Goal: Transaction & Acquisition: Book appointment/travel/reservation

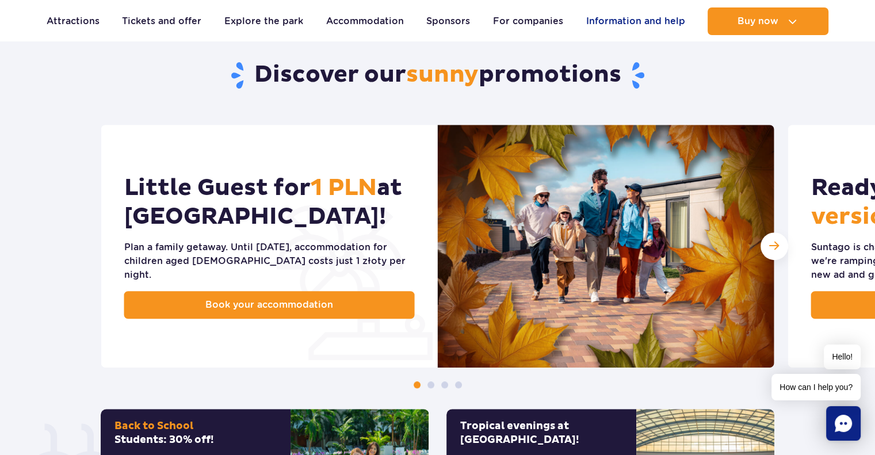
scroll to position [518, 0]
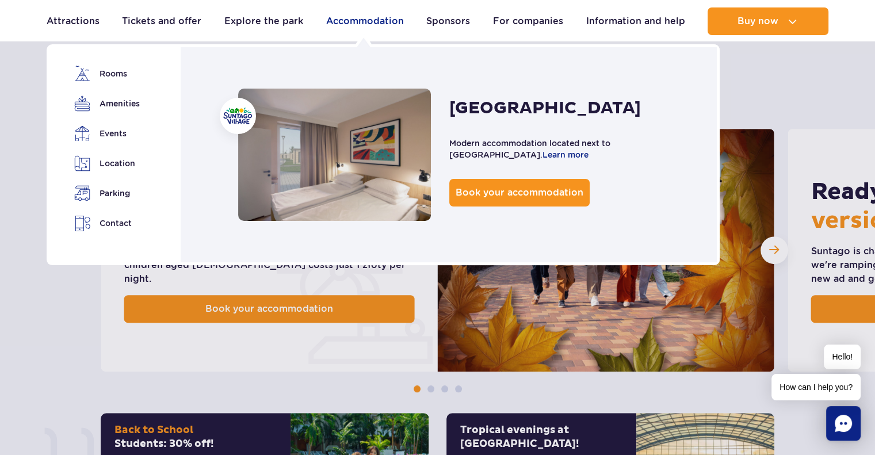
click at [358, 20] on font "Accommodation" at bounding box center [365, 21] width 78 height 11
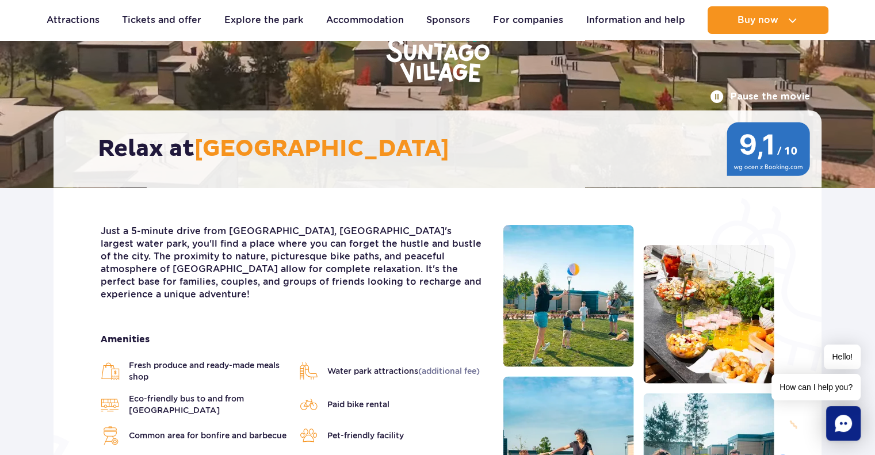
scroll to position [230, 0]
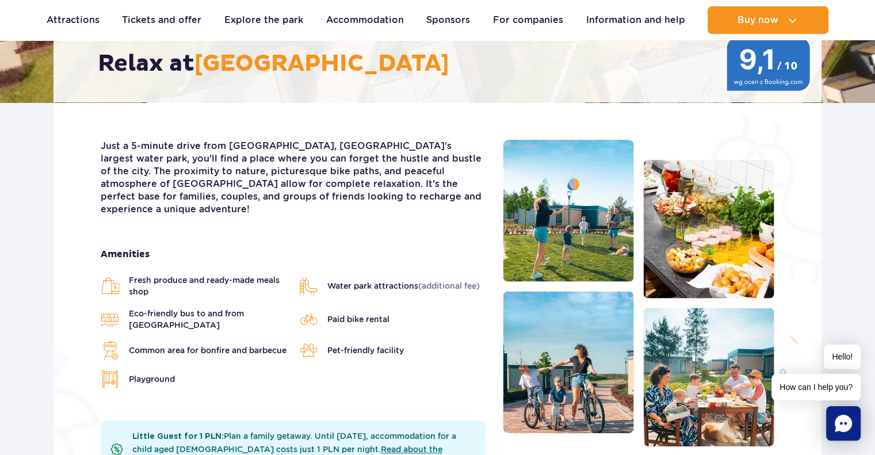
click at [388, 281] on font "Water park attractions" at bounding box center [372, 285] width 91 height 9
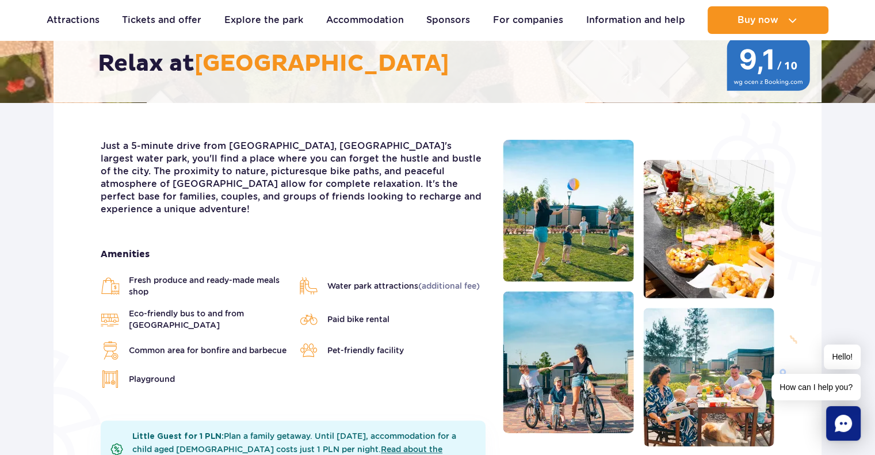
click at [388, 281] on font "Water park attractions" at bounding box center [372, 285] width 91 height 9
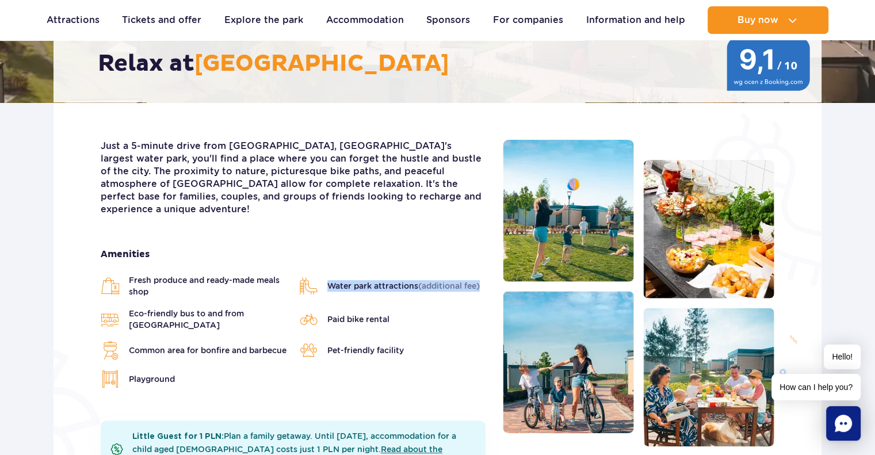
click at [388, 281] on font "Water park attractions" at bounding box center [372, 285] width 91 height 9
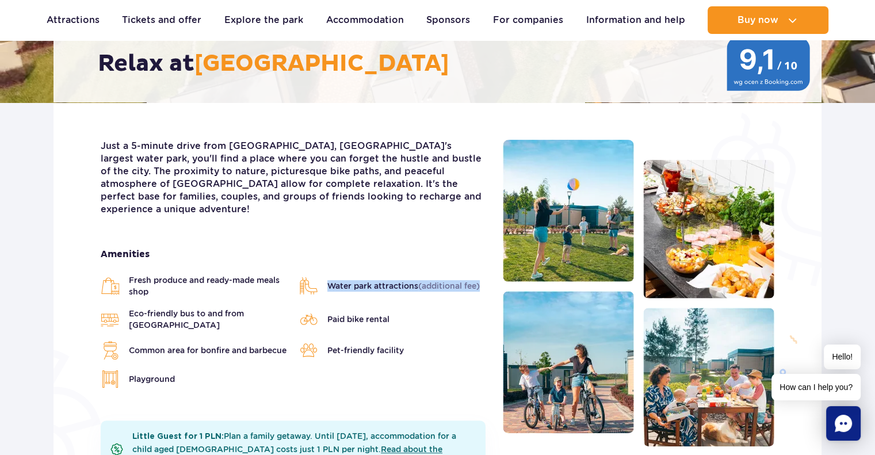
click at [389, 289] on ul "Fresh produce and ready-made meals shop Water park attractions (additional fee)…" at bounding box center [293, 331] width 385 height 114
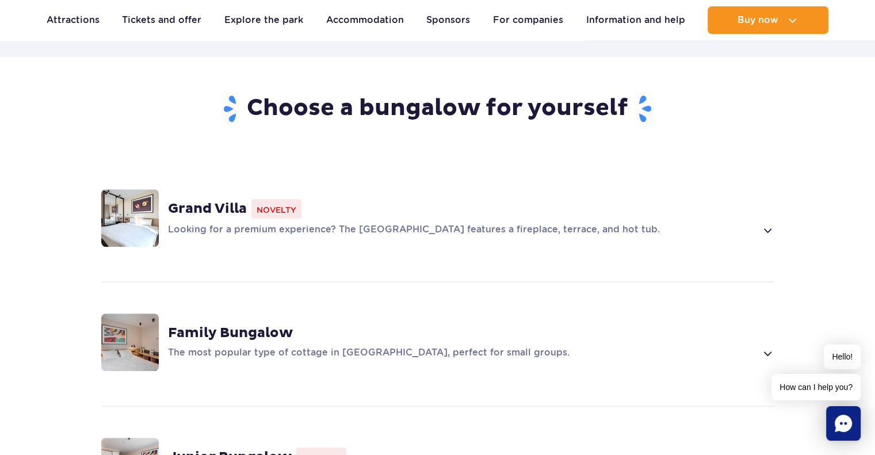
scroll to position [805, 0]
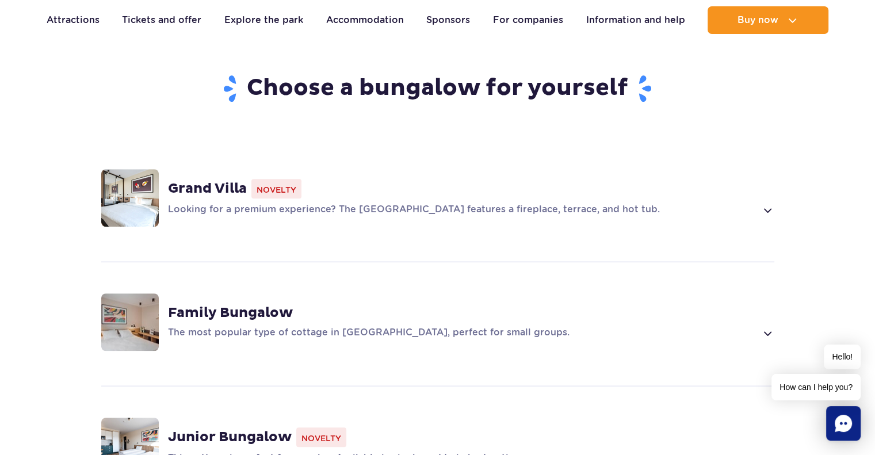
click at [534, 203] on p "Looking for a premium experience? The [GEOGRAPHIC_DATA] features a fireplace, t…" at bounding box center [462, 210] width 588 height 14
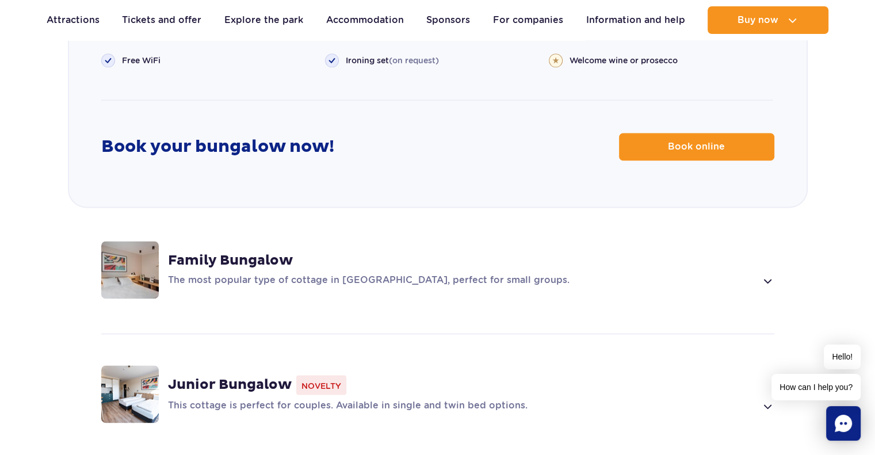
scroll to position [1672, 0]
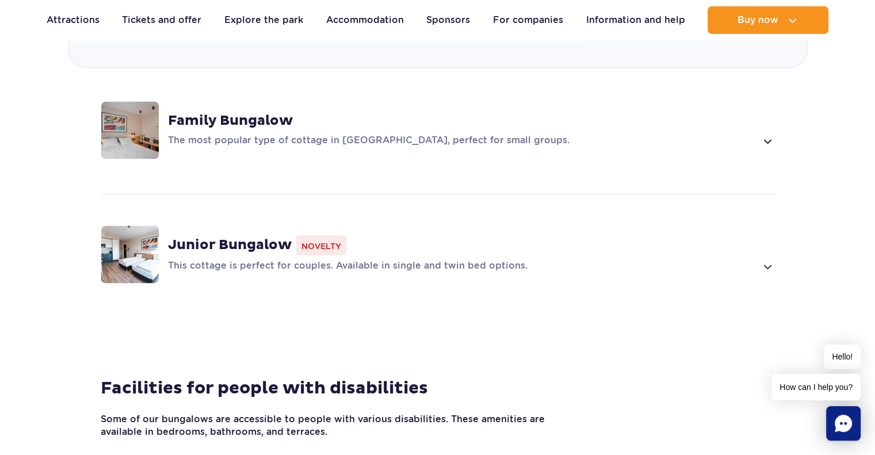
click at [361, 135] on font "The most popular type of cottage in [GEOGRAPHIC_DATA], perfect for small groups." at bounding box center [368, 140] width 401 height 11
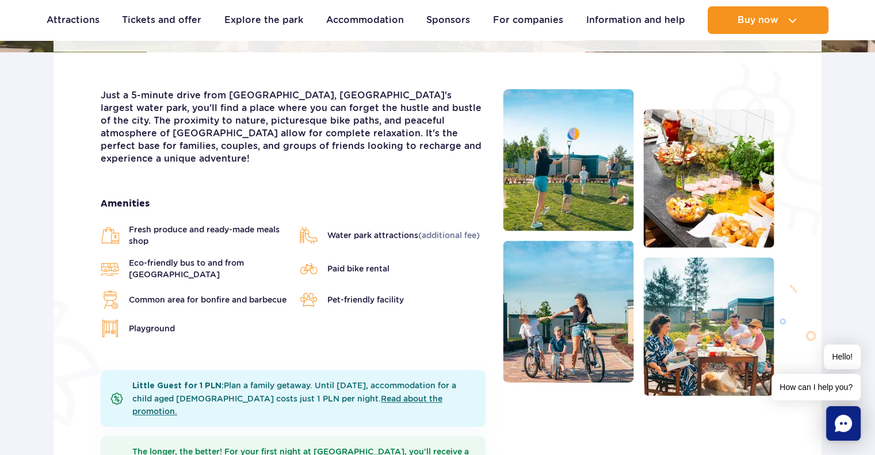
scroll to position [403, 0]
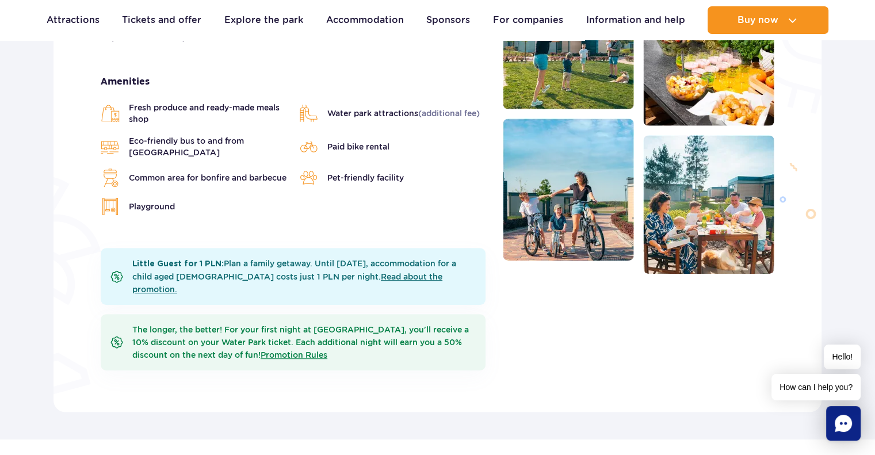
click at [399, 109] on li "Water park attractions (additional fee)" at bounding box center [392, 113] width 187 height 23
click at [398, 106] on li "Water park attractions (additional fee)" at bounding box center [392, 113] width 187 height 23
click at [338, 259] on font "Plan a family getaway. Until [DATE], accommodation for a child aged [DEMOGRAPHI…" at bounding box center [294, 270] width 324 height 22
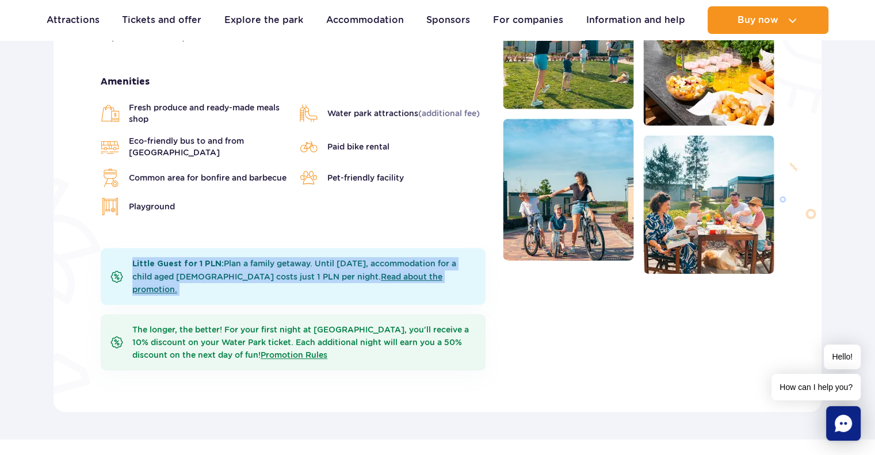
click at [338, 259] on font "Plan a family getaway. Until [DATE], accommodation for a child aged [DEMOGRAPHI…" at bounding box center [294, 270] width 324 height 22
click at [283, 267] on font "Plan a family getaway. Until [DATE], accommodation for a child aged [DEMOGRAPHI…" at bounding box center [294, 270] width 324 height 22
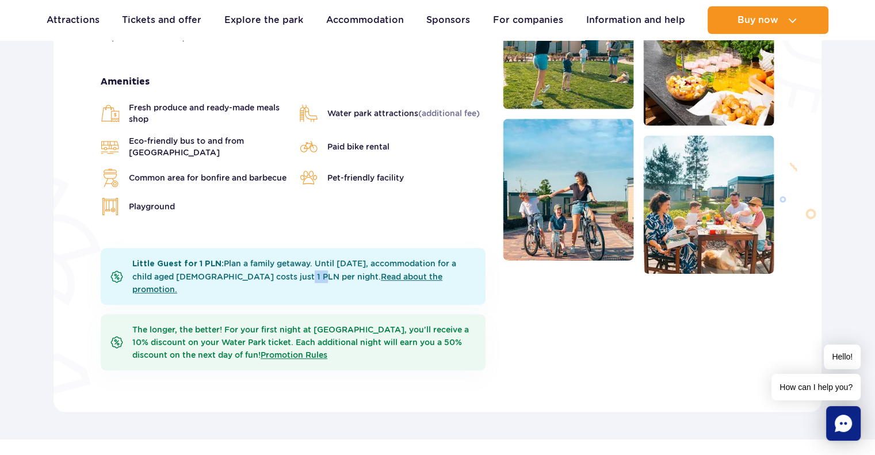
click at [282, 266] on font "Plan a family getaway. Until November 30th, accommodation for a child aged 3 to…" at bounding box center [294, 270] width 324 height 22
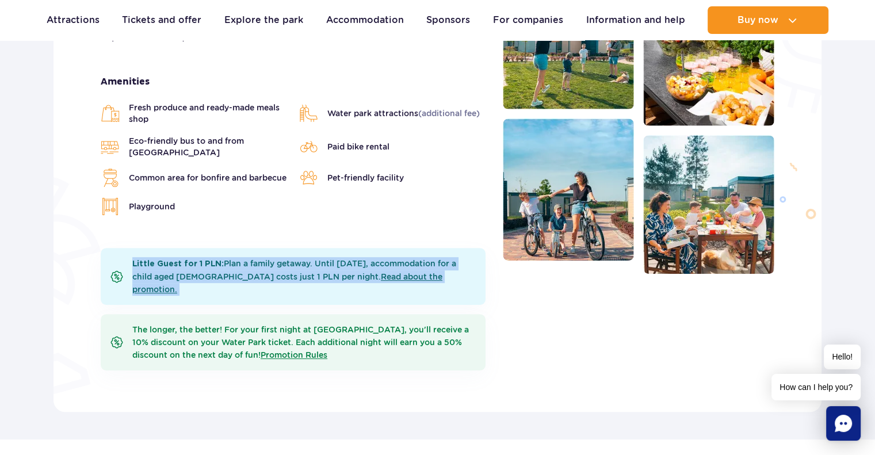
drag, startPoint x: 282, startPoint y: 266, endPoint x: 299, endPoint y: 262, distance: 17.9
click at [282, 266] on font "Plan a family getaway. Until November 30th, accommodation for a child aged 3 to…" at bounding box center [294, 270] width 324 height 22
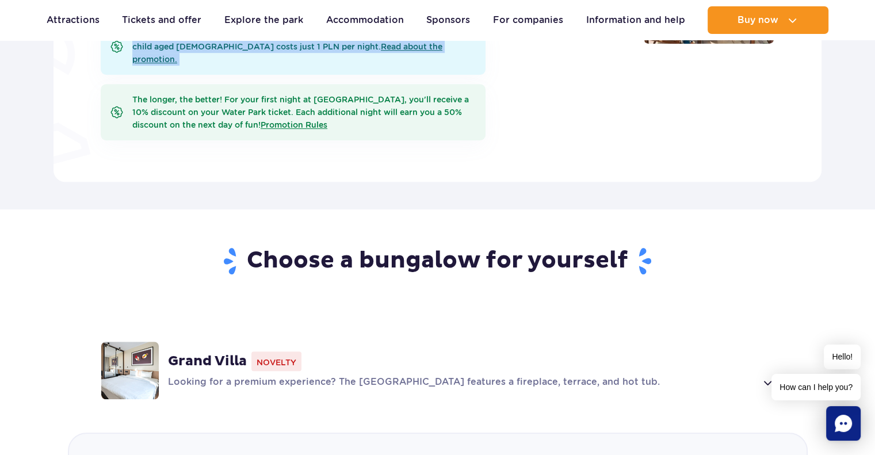
scroll to position [690, 0]
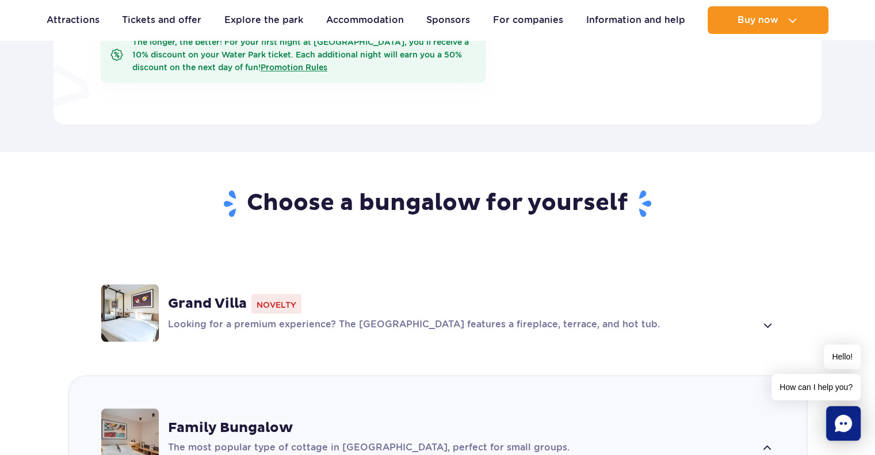
click at [455, 319] on font "Looking for a premium experience? The [GEOGRAPHIC_DATA] features a fireplace, t…" at bounding box center [414, 324] width 492 height 11
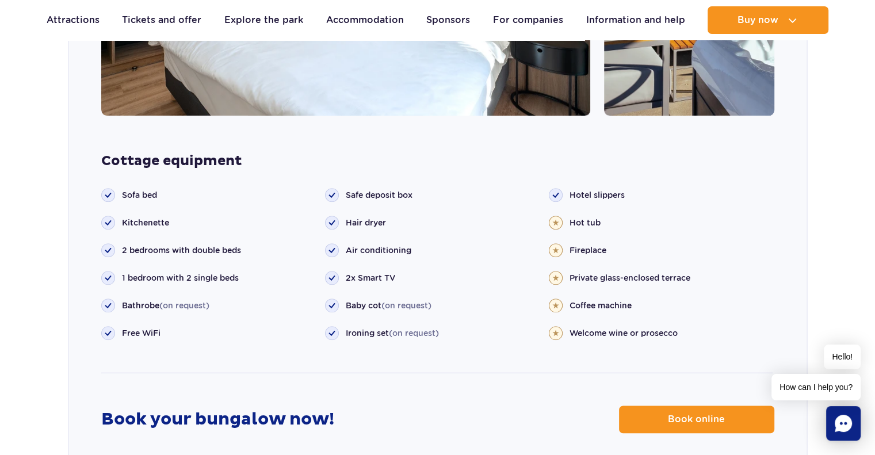
scroll to position [1265, 0]
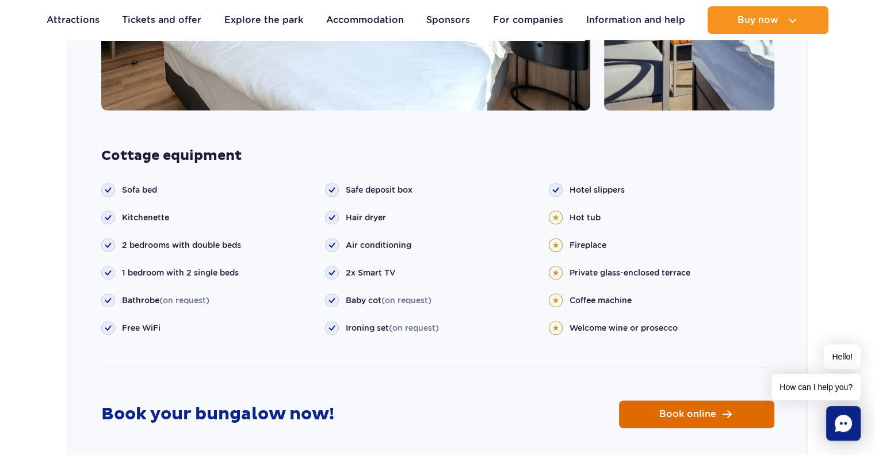
click at [672, 409] on span "Book online" at bounding box center [687, 413] width 57 height 9
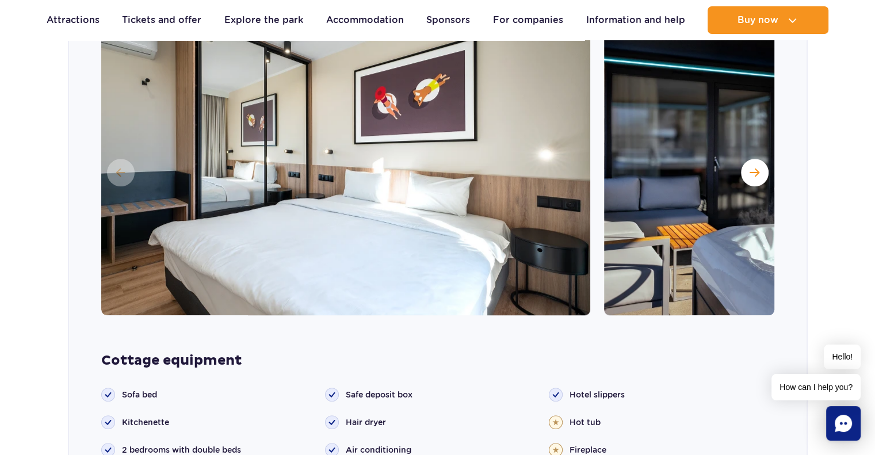
scroll to position [1150, 0]
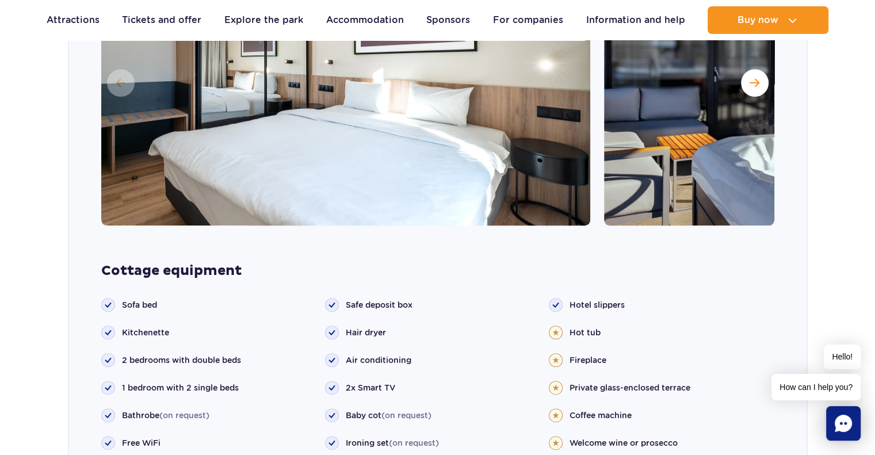
click at [556, 326] on circle at bounding box center [555, 332] width 13 height 13
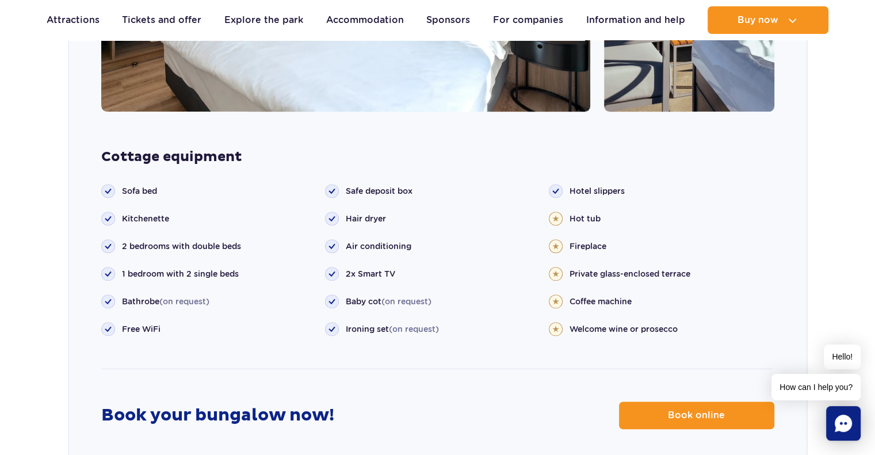
scroll to position [1265, 0]
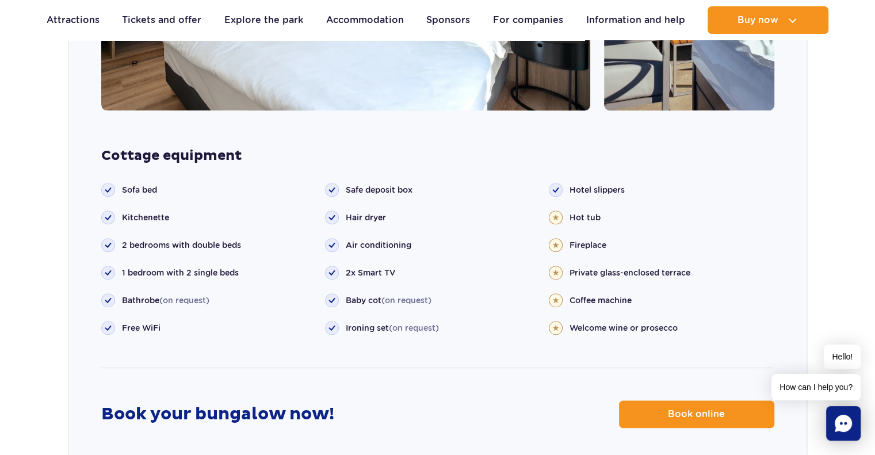
click at [610, 319] on ul "Sofa bed" at bounding box center [436, 275] width 671 height 185
click at [615, 323] on font "Welcome wine or prosecco" at bounding box center [623, 327] width 108 height 9
click at [605, 344] on ul "Sofa bed" at bounding box center [436, 275] width 671 height 185
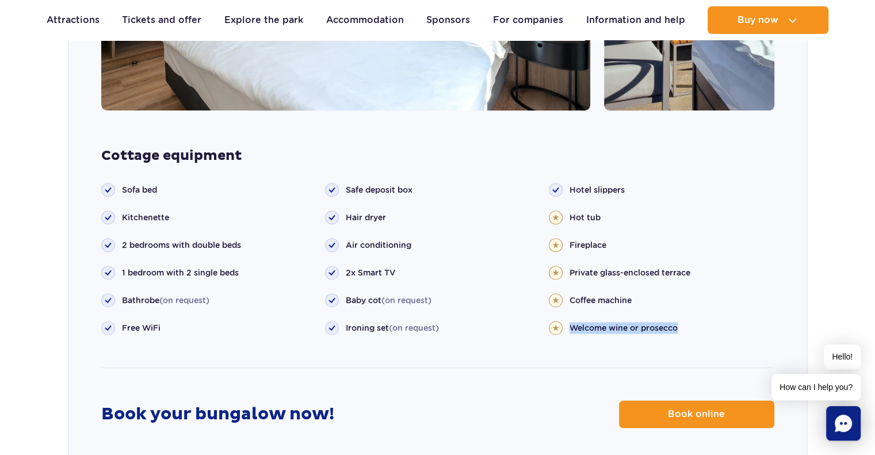
click at [603, 346] on div "Cottage equipment Sofa bed Kitchenette" at bounding box center [437, 273] width 737 height 253
click at [598, 321] on li "Welcome wine or prosecco" at bounding box center [661, 328] width 224 height 14
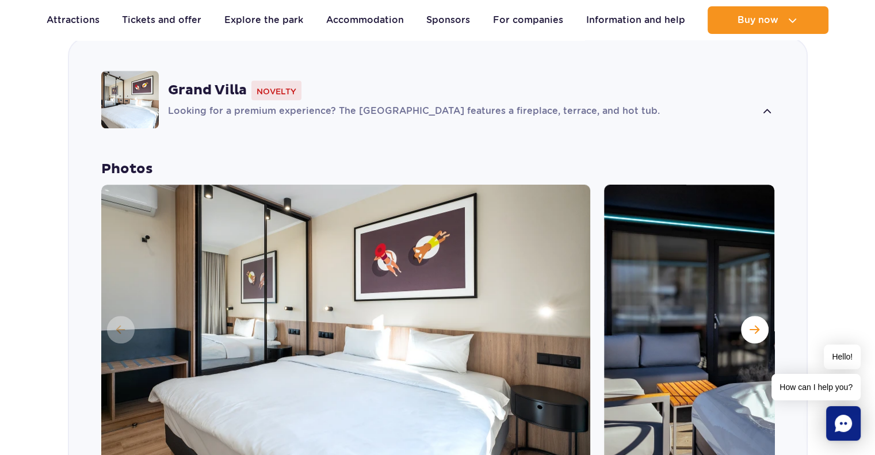
scroll to position [920, 0]
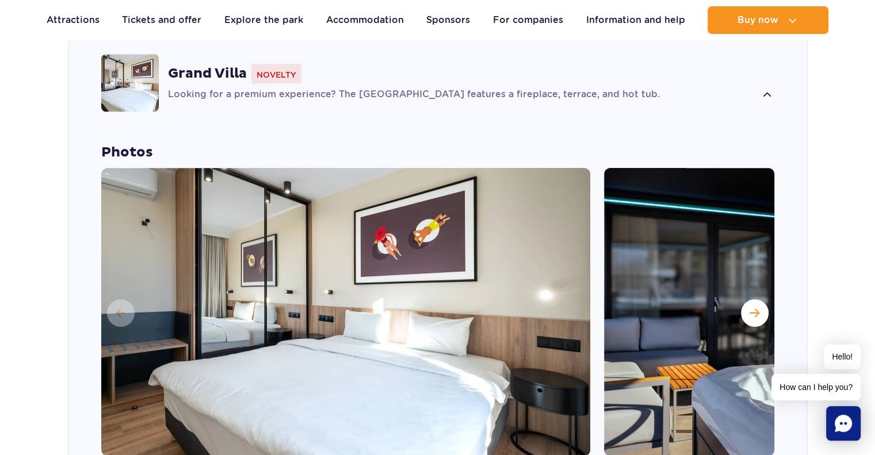
drag, startPoint x: 802, startPoint y: 68, endPoint x: 794, endPoint y: 91, distance: 24.6
click at [802, 68] on div "Grand Villa Novelty Looking for a premium experience? The Grand Villa features …" at bounding box center [437, 83] width 737 height 122
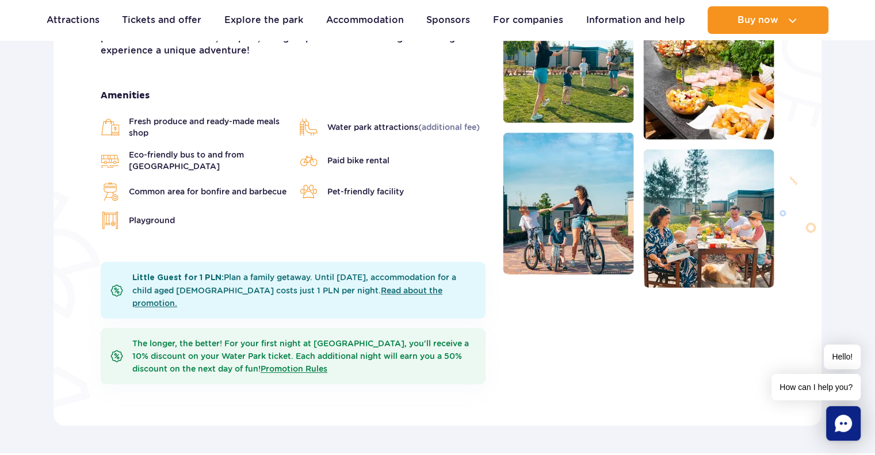
scroll to position [0, 0]
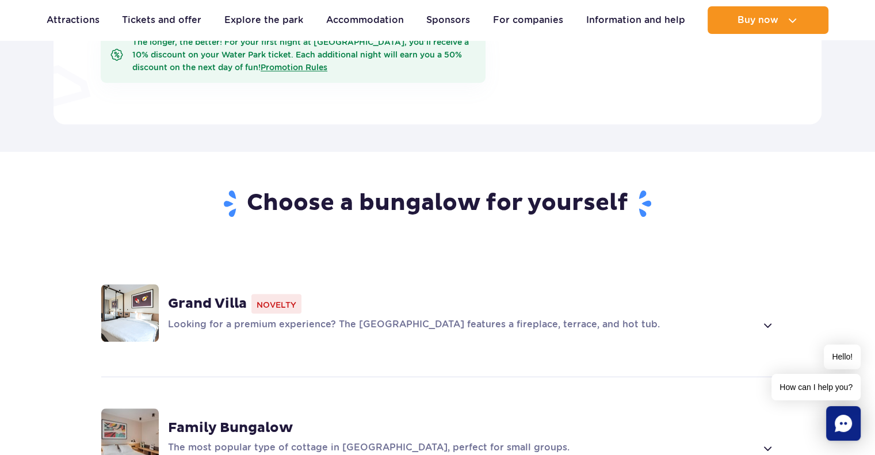
click at [482, 294] on div "Grand Villa Novelty Looking for a premium experience? The Grand Villa features …" at bounding box center [471, 313] width 606 height 38
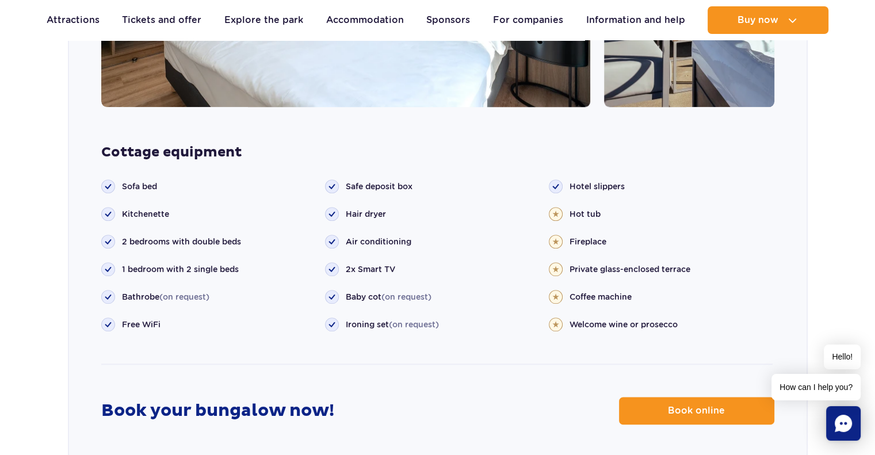
scroll to position [1270, 0]
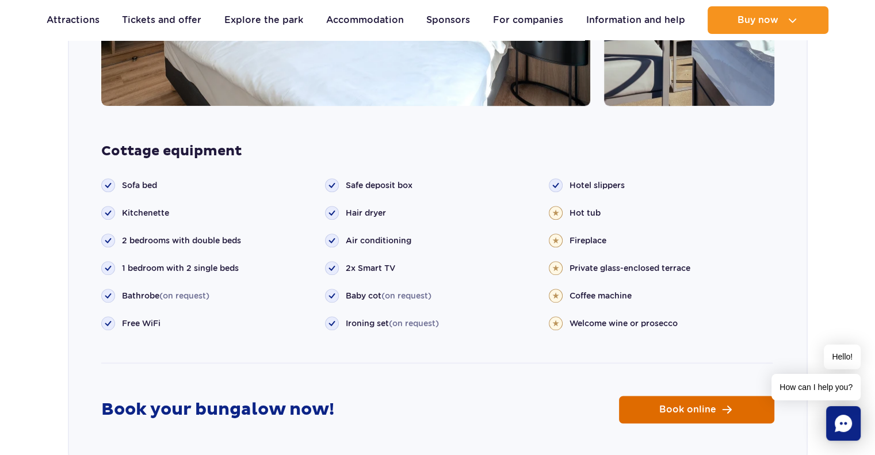
click at [700, 405] on span "Book online" at bounding box center [687, 409] width 57 height 9
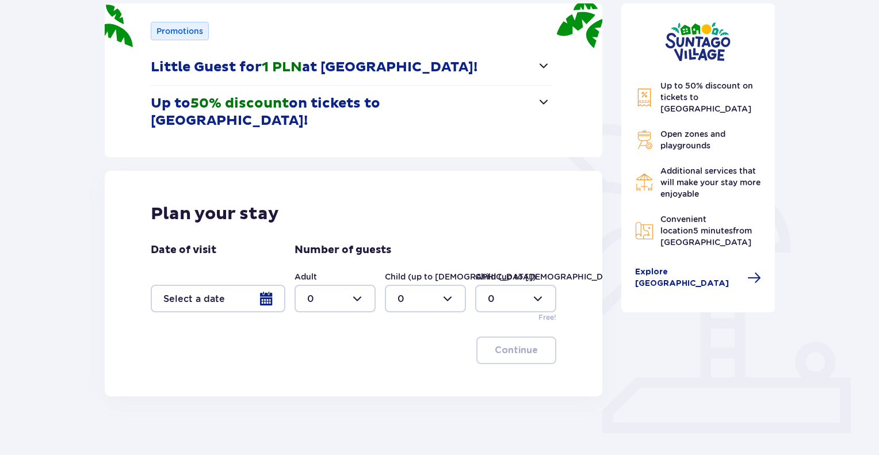
scroll to position [207, 0]
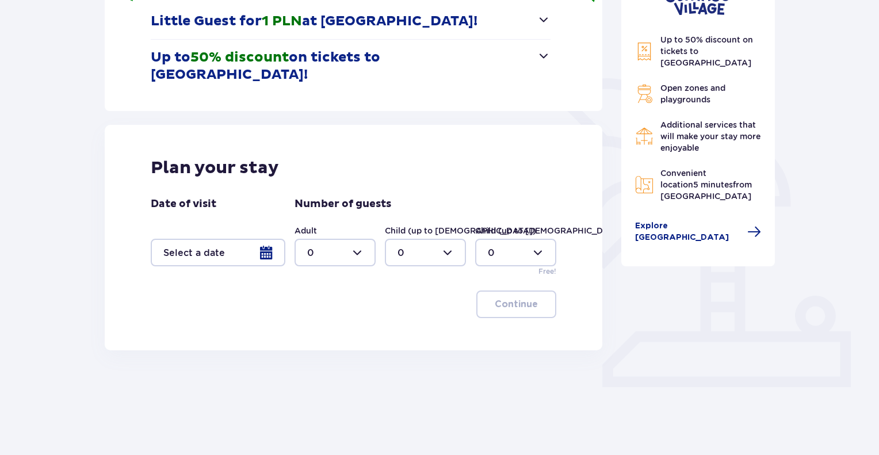
click at [246, 240] on div at bounding box center [218, 253] width 135 height 28
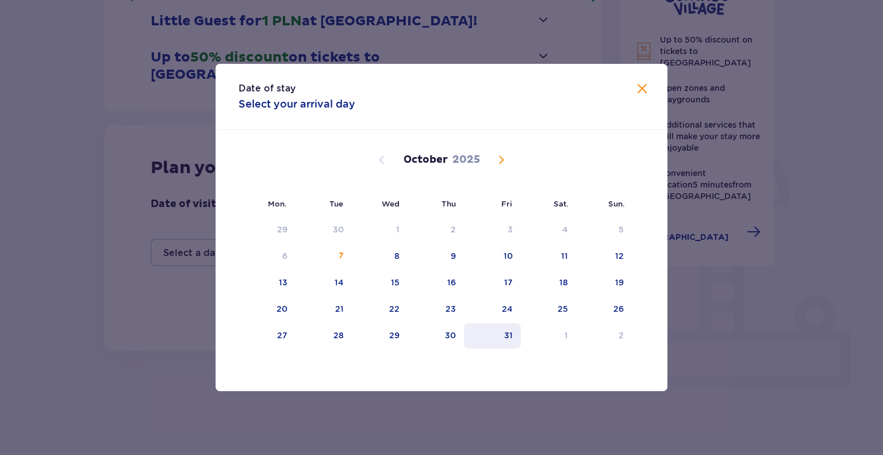
click at [506, 332] on font "31" at bounding box center [508, 335] width 9 height 9
click at [627, 334] on div "2" at bounding box center [604, 335] width 56 height 25
type input "31.10.25 - 02.11.25"
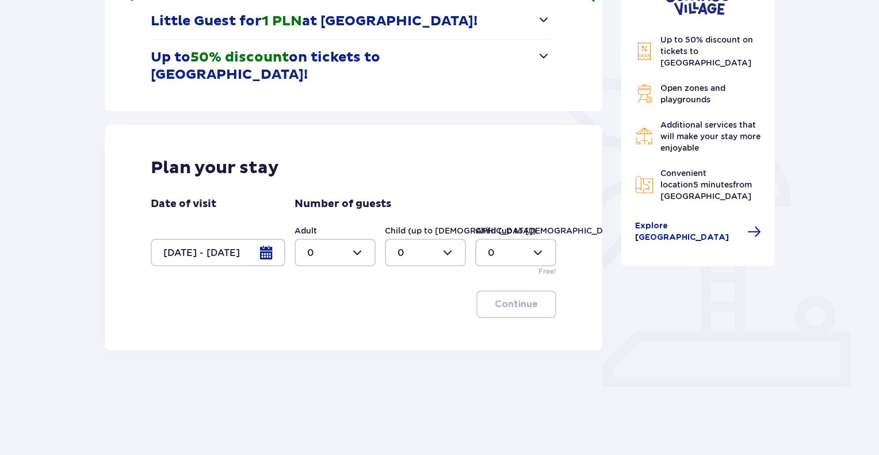
click at [350, 241] on div at bounding box center [334, 253] width 81 height 28
click at [321, 340] on div "3" at bounding box center [335, 342] width 56 height 13
type input "3"
click at [426, 241] on div at bounding box center [425, 253] width 81 height 28
click at [412, 315] on div "2" at bounding box center [425, 318] width 56 height 13
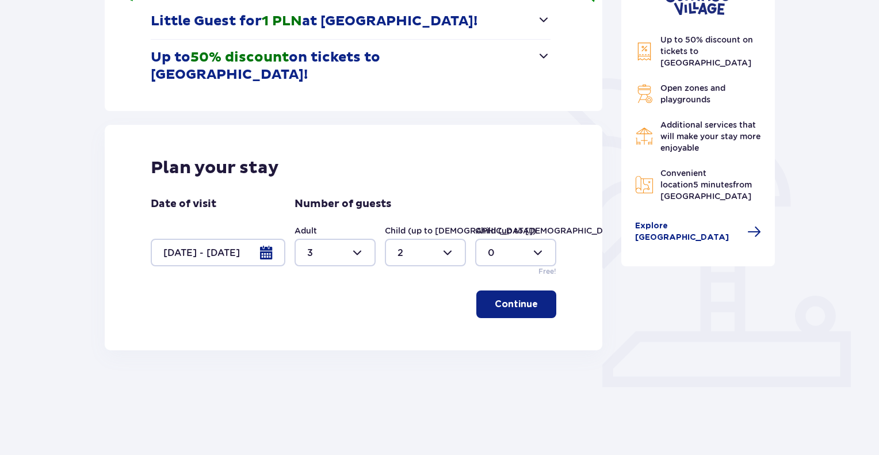
click at [439, 239] on div at bounding box center [425, 253] width 81 height 28
click at [407, 289] on div "1" at bounding box center [425, 294] width 56 height 13
type input "1"
click at [533, 297] on span "button" at bounding box center [540, 304] width 14 height 14
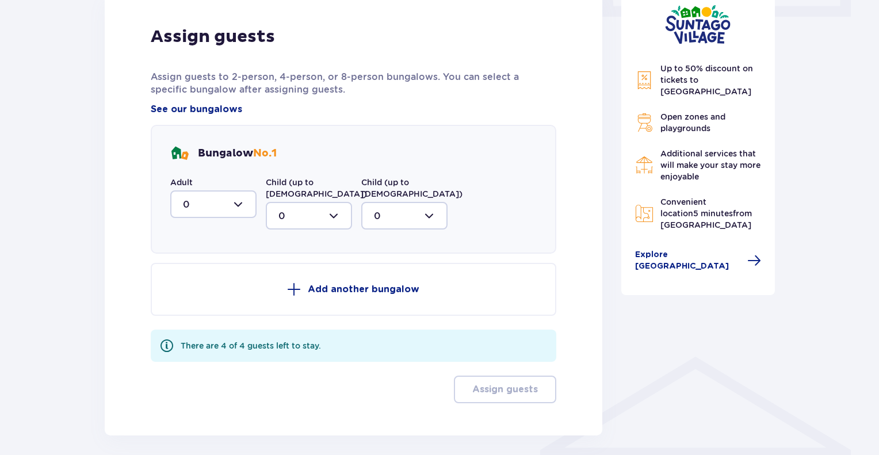
scroll to position [597, 0]
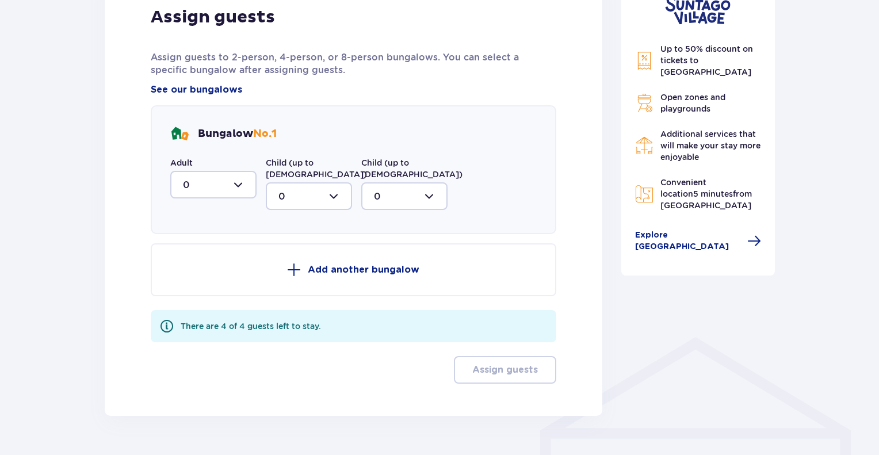
click at [240, 171] on div at bounding box center [213, 185] width 86 height 28
click at [198, 286] on div "3" at bounding box center [213, 292] width 61 height 13
type input "3"
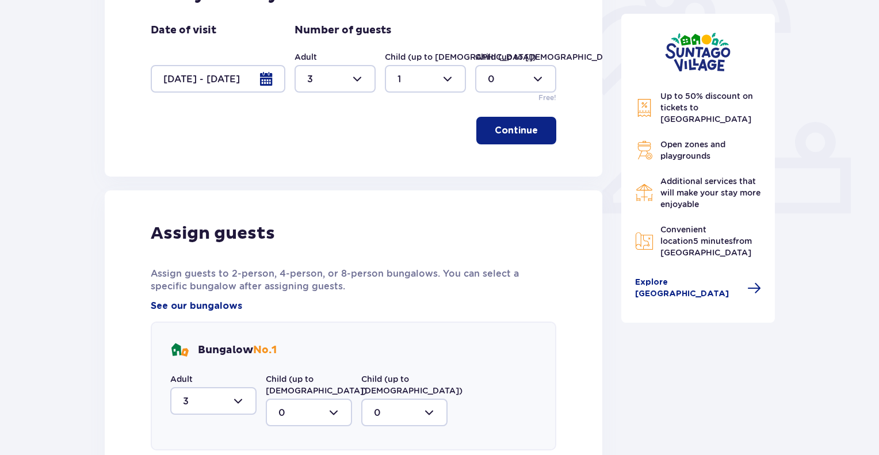
scroll to position [312, 0]
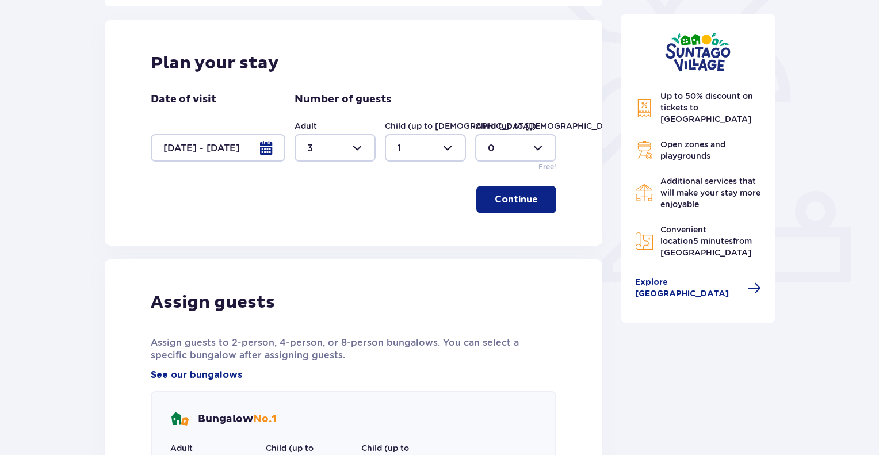
click at [430, 134] on div at bounding box center [425, 148] width 81 height 28
click at [422, 152] on span "0 1 2 3 4 5 6 7 8 9 10 11 12 13 14 15 16 17 18" at bounding box center [425, 204] width 81 height 115
click at [445, 165] on div "0" at bounding box center [425, 165] width 56 height 13
type input "0"
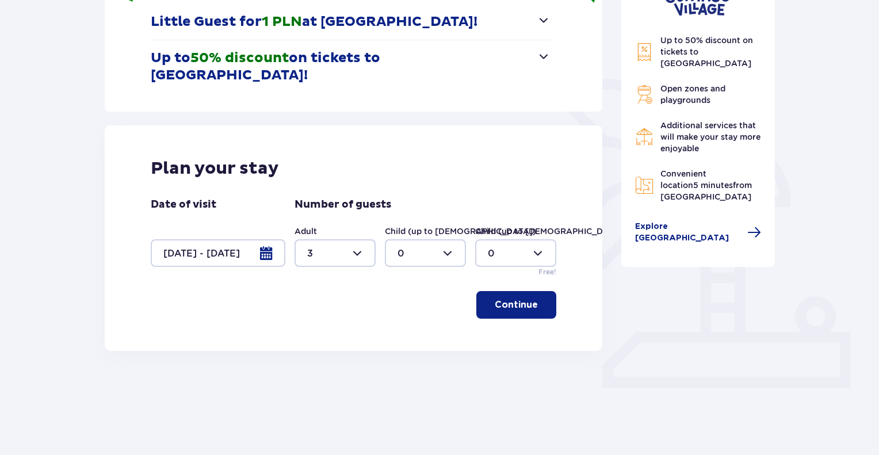
scroll to position [207, 0]
click at [525, 244] on div at bounding box center [515, 253] width 81 height 28
click at [506, 293] on div "1" at bounding box center [516, 294] width 56 height 13
type input "1"
click at [529, 296] on button "Continue" at bounding box center [516, 304] width 80 height 28
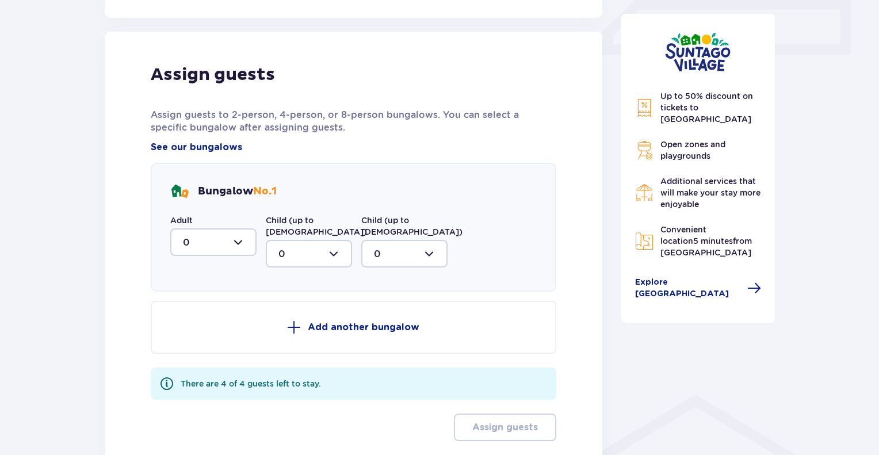
scroll to position [542, 0]
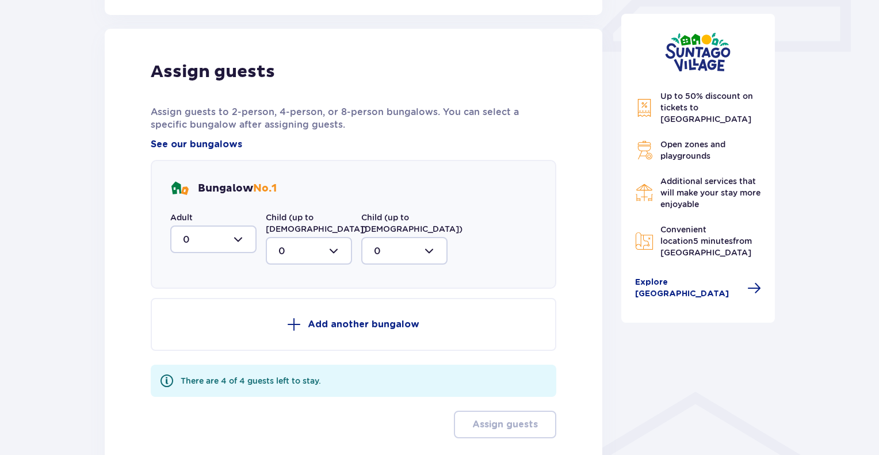
click at [214, 234] on div "Adult 0 Child (up to 12 years old) 0 Child (up to 3 years old) 0" at bounding box center [308, 238] width 277 height 53
click at [213, 225] on div at bounding box center [213, 239] width 86 height 28
click at [186, 341] on font "3" at bounding box center [186, 346] width 6 height 11
type input "3"
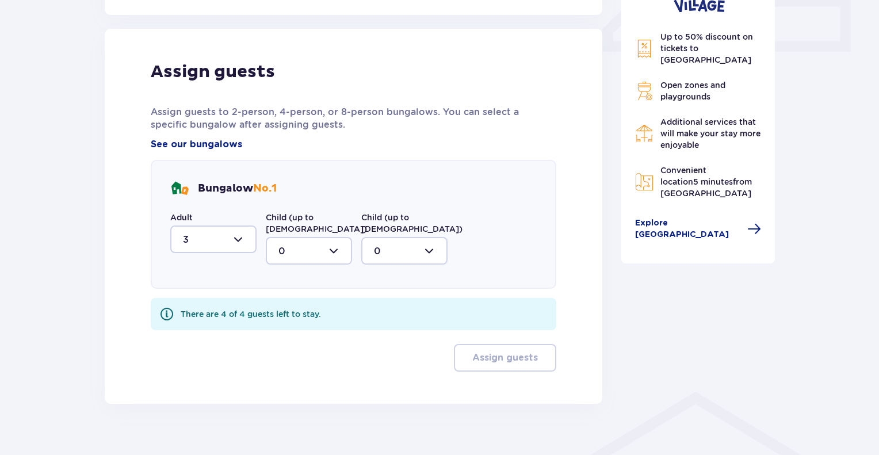
scroll to position [542, 0]
click at [323, 241] on div at bounding box center [309, 252] width 86 height 28
drag, startPoint x: 410, startPoint y: 213, endPoint x: 393, endPoint y: 242, distance: 33.2
click at [411, 215] on label "Child (up to 3 years old)" at bounding box center [411, 223] width 101 height 23
click at [393, 242] on div at bounding box center [404, 252] width 86 height 28
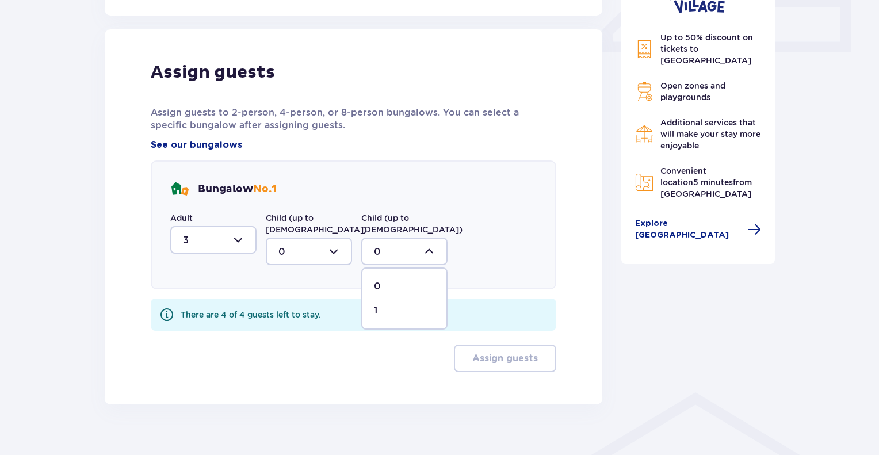
click at [379, 304] on div "1" at bounding box center [404, 310] width 61 height 13
type input "1"
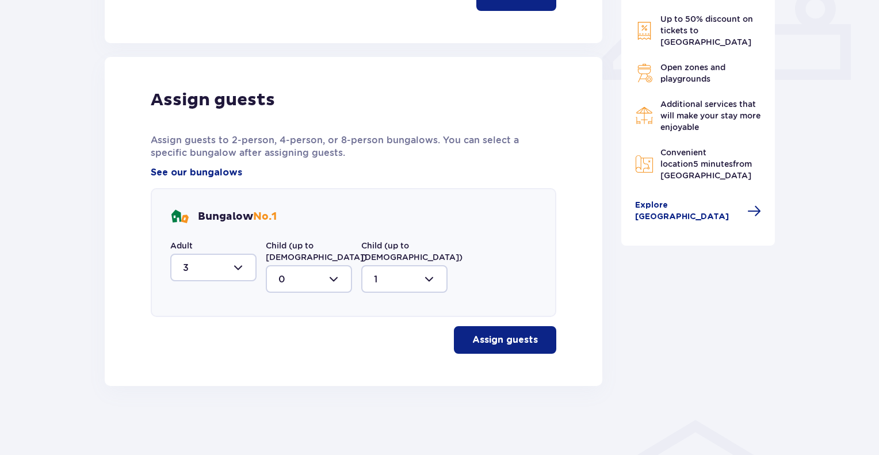
scroll to position [496, 0]
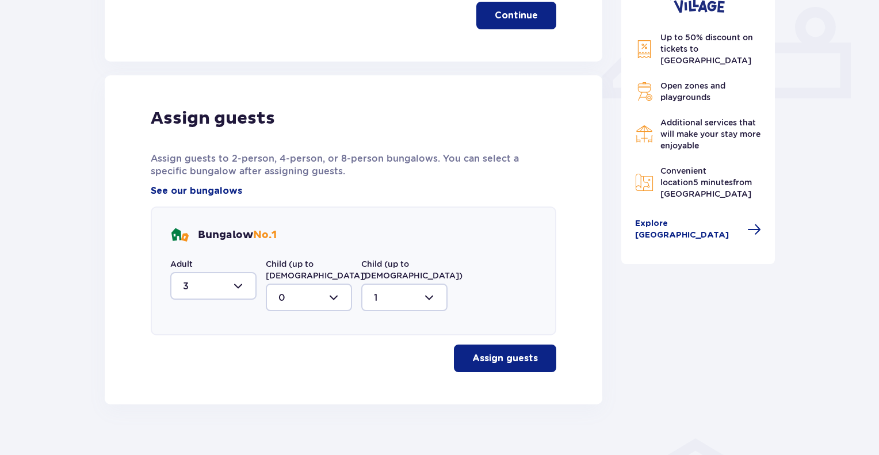
click at [518, 354] on font "Assign guests" at bounding box center [505, 358] width 66 height 9
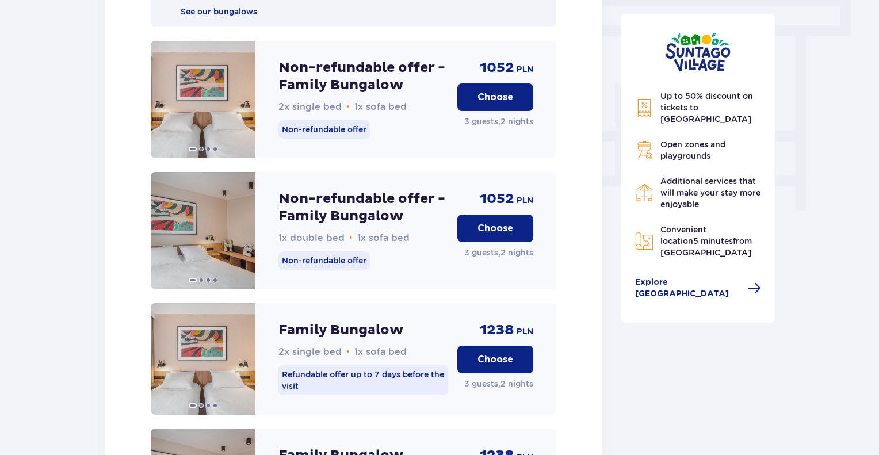
scroll to position [943, 0]
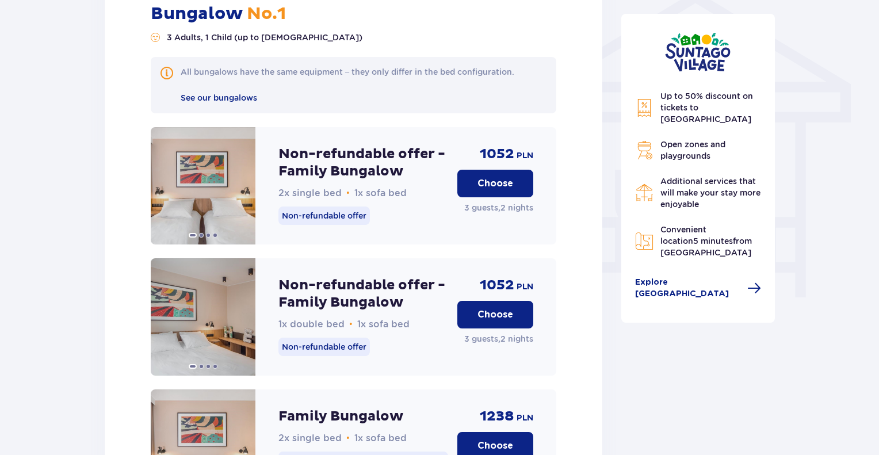
click at [487, 179] on font "Choose" at bounding box center [495, 183] width 36 height 9
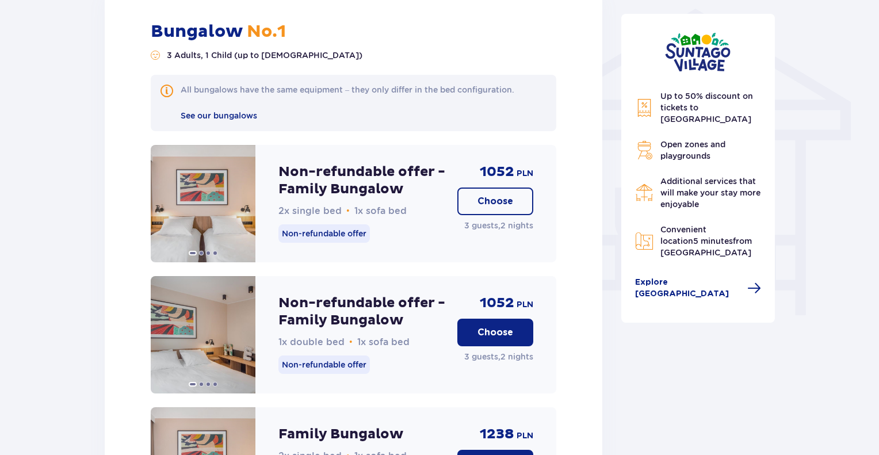
scroll to position [812, 0]
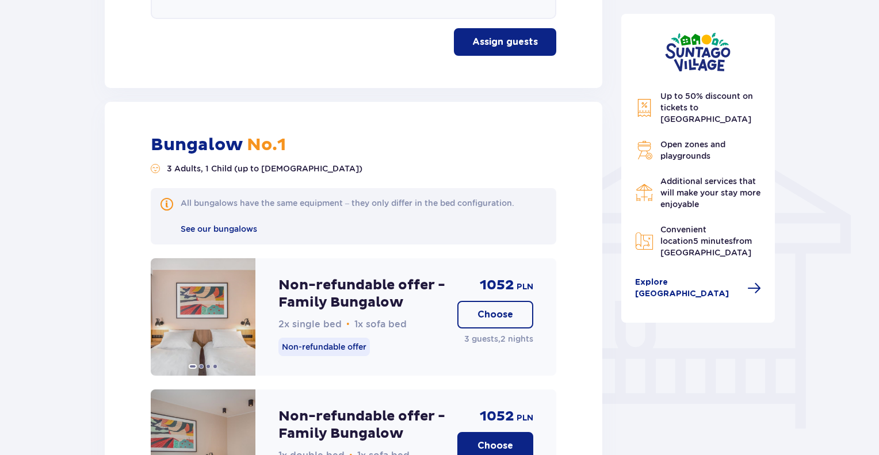
click at [498, 334] on font "," at bounding box center [499, 338] width 2 height 9
click at [499, 304] on button "Choose" at bounding box center [495, 315] width 76 height 28
click at [520, 301] on button "Choose" at bounding box center [495, 315] width 76 height 28
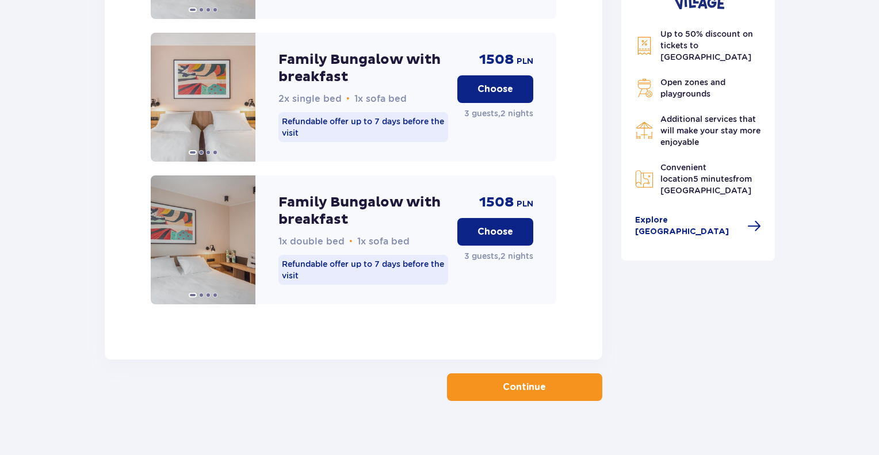
click at [522, 381] on font "Continue" at bounding box center [524, 387] width 43 height 13
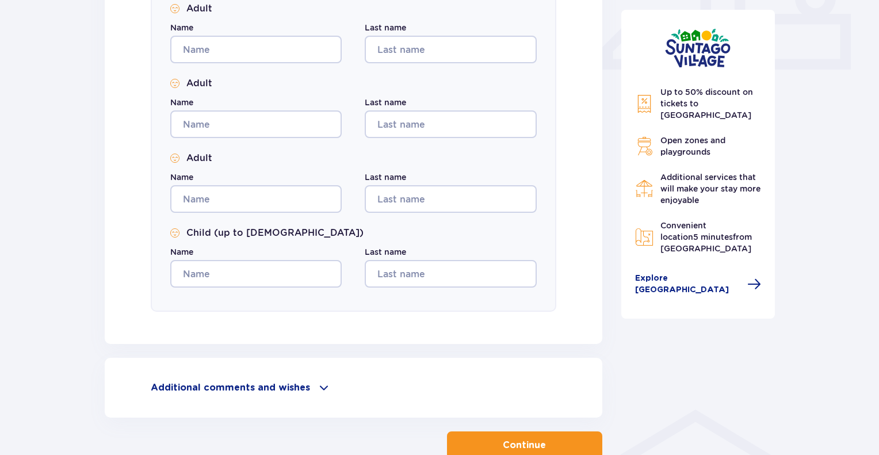
scroll to position [597, 0]
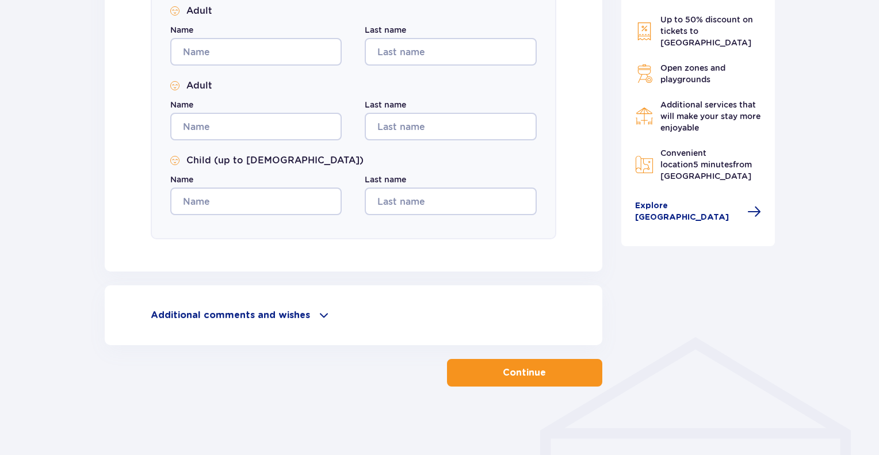
click at [290, 298] on div "Additional comments and wishes Is there anything else we can help you with? Let…" at bounding box center [353, 315] width 497 height 60
click at [297, 305] on div "Additional comments and wishes Is there anything else we can help you with? Let…" at bounding box center [353, 315] width 497 height 60
drag, startPoint x: 338, startPoint y: 321, endPoint x: 327, endPoint y: 313, distance: 13.6
click at [335, 315] on div "Additional comments and wishes Is there anything else we can help you with? Let…" at bounding box center [353, 315] width 497 height 60
click at [327, 313] on div "Additional comments and wishes" at bounding box center [353, 315] width 405 height 14
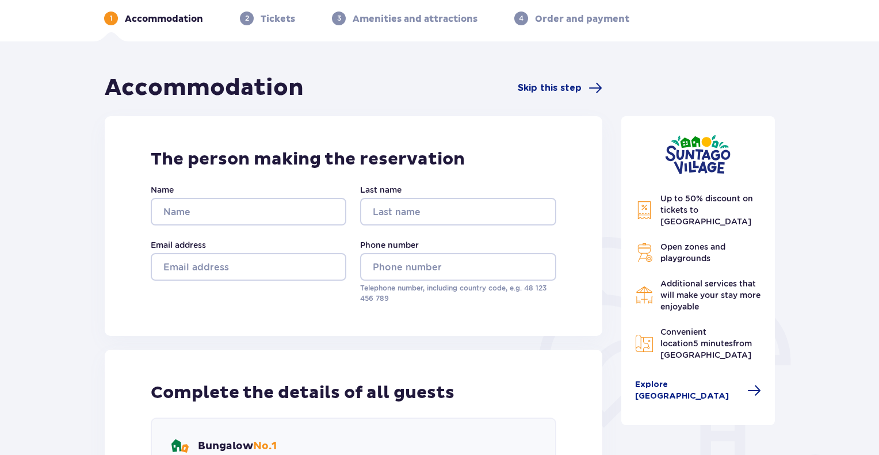
scroll to position [230, 0]
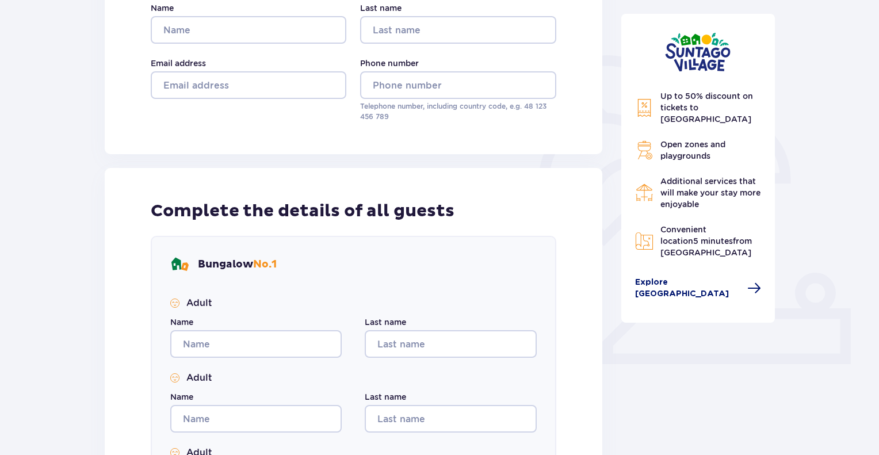
click at [715, 278] on span "Explore [GEOGRAPHIC_DATA]" at bounding box center [698, 288] width 127 height 23
drag, startPoint x: 715, startPoint y: 273, endPoint x: 711, endPoint y: 313, distance: 39.9
click at [711, 324] on div "Up to 50% discount on tickets to Suntago Park Open zones and playgrounds Additi…" at bounding box center [698, 417] width 173 height 1051
click at [706, 278] on font "Explore [GEOGRAPHIC_DATA]" at bounding box center [682, 288] width 94 height 20
click at [686, 277] on span "Explore [GEOGRAPHIC_DATA]" at bounding box center [698, 288] width 127 height 23
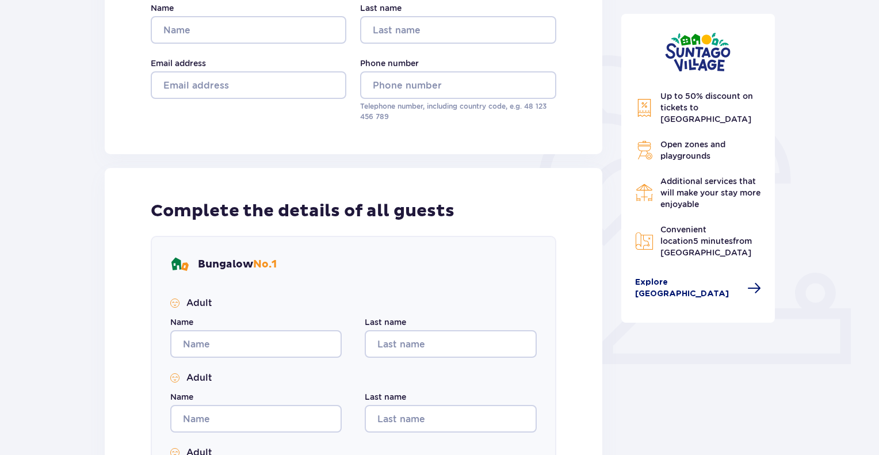
click at [749, 278] on div "Up to 50% discount on tickets to Suntago Park Open zones and playgrounds Additi…" at bounding box center [698, 168] width 154 height 309
click at [749, 281] on span at bounding box center [754, 288] width 14 height 14
drag, startPoint x: 748, startPoint y: 274, endPoint x: 692, endPoint y: 320, distance: 71.9
click at [690, 351] on div "Up to 50% discount on tickets to Suntago Park Open zones and playgrounds Additi…" at bounding box center [698, 417] width 173 height 1051
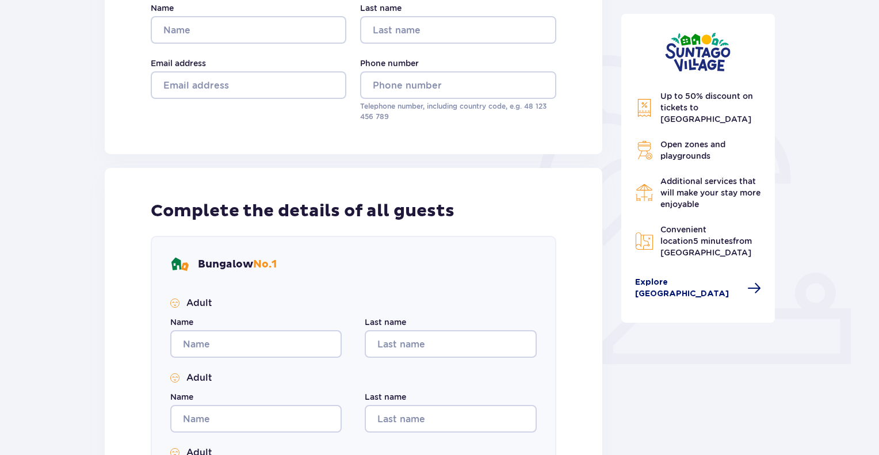
click at [690, 278] on font "Explore [GEOGRAPHIC_DATA]" at bounding box center [682, 288] width 94 height 20
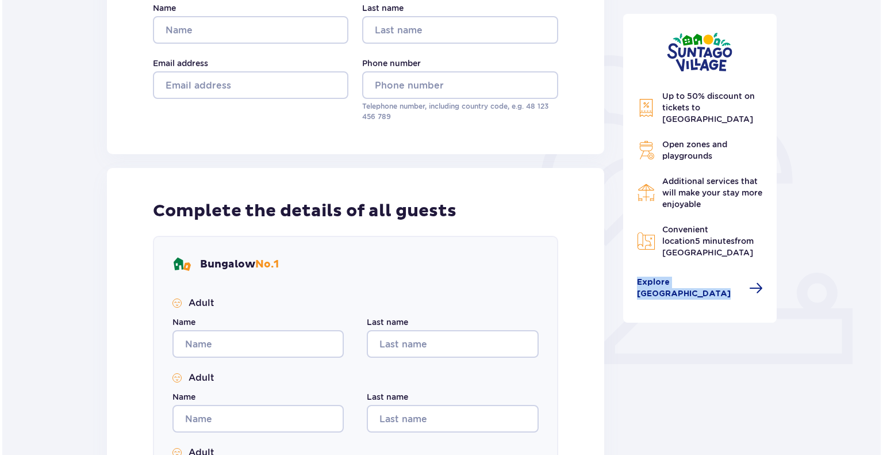
scroll to position [207, 0]
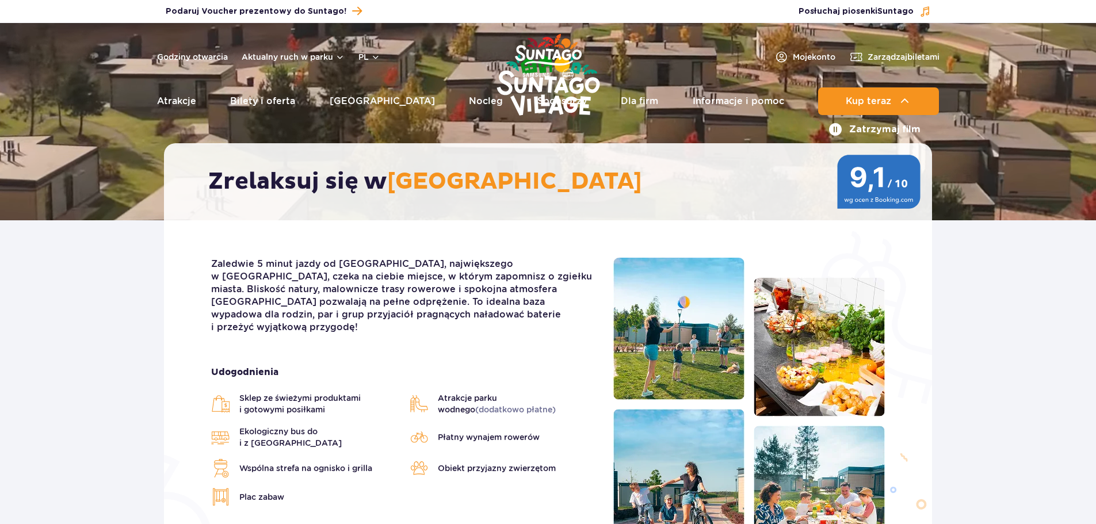
scroll to position [288, 0]
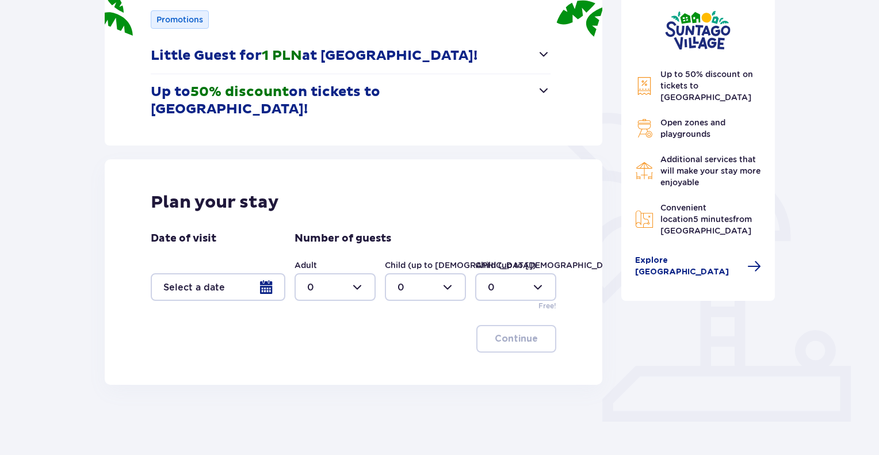
click at [230, 273] on div at bounding box center [218, 287] width 135 height 28
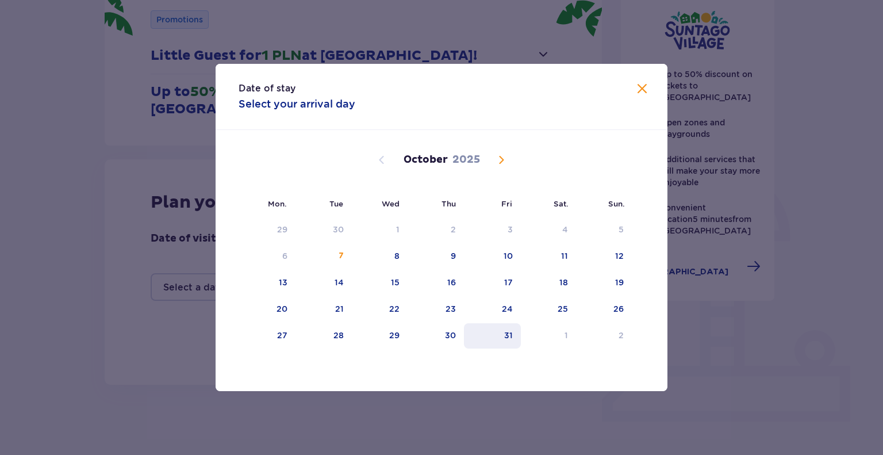
click at [508, 326] on div "31" at bounding box center [492, 335] width 57 height 25
click at [626, 337] on div "2" at bounding box center [604, 335] width 56 height 25
type input "[DATE] - [DATE]"
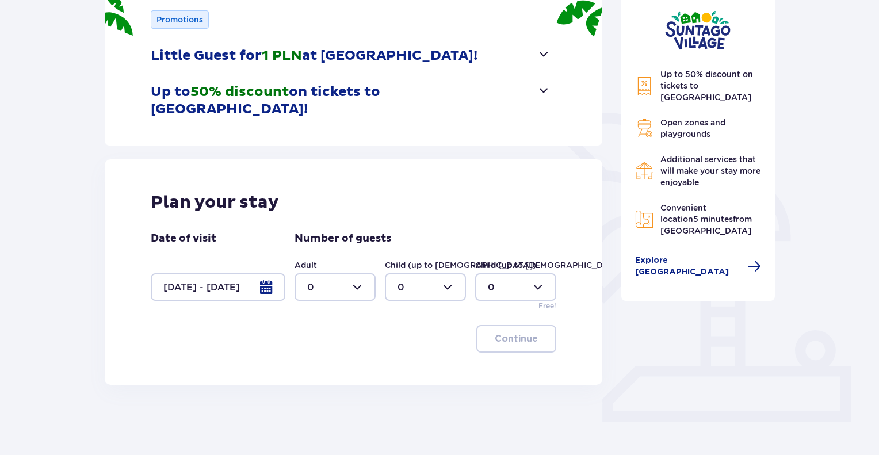
click at [350, 273] on div at bounding box center [334, 287] width 81 height 28
click at [315, 384] on span "3" at bounding box center [335, 377] width 79 height 24
type input "3"
click at [436, 279] on div at bounding box center [425, 287] width 81 height 28
click at [437, 273] on div at bounding box center [425, 287] width 81 height 28
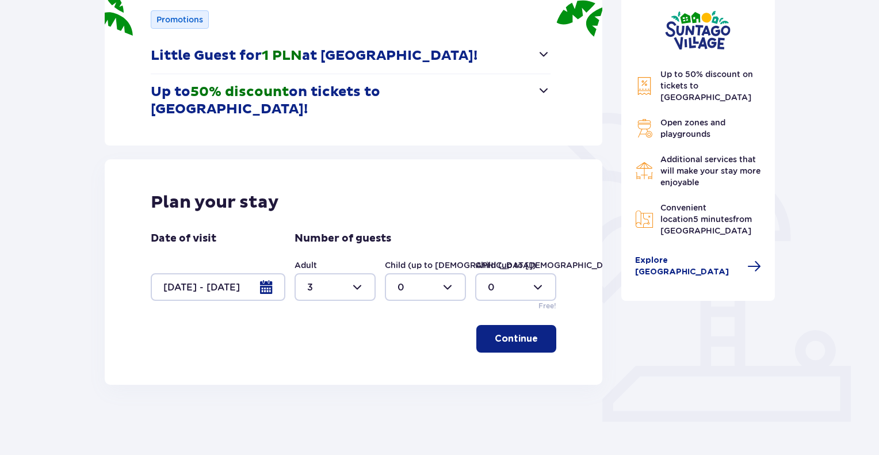
click at [508, 279] on div at bounding box center [515, 287] width 81 height 28
click at [500, 330] on div "1" at bounding box center [516, 329] width 56 height 13
type input "1"
click at [503, 331] on button "Continue" at bounding box center [516, 339] width 80 height 28
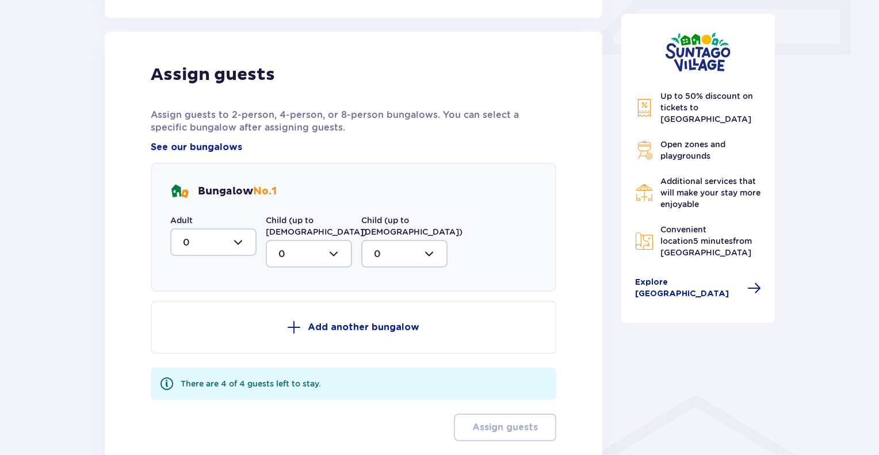
scroll to position [542, 0]
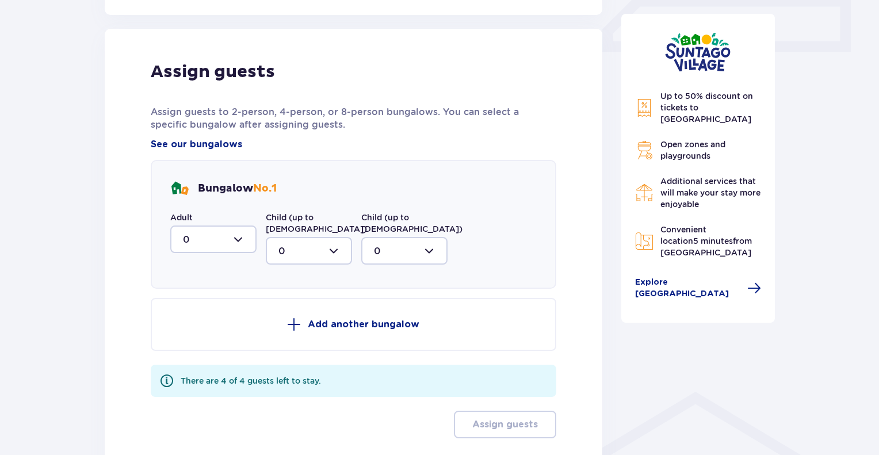
click at [234, 225] on div at bounding box center [213, 239] width 86 height 28
click at [199, 340] on div "3" at bounding box center [213, 346] width 61 height 13
type input "3"
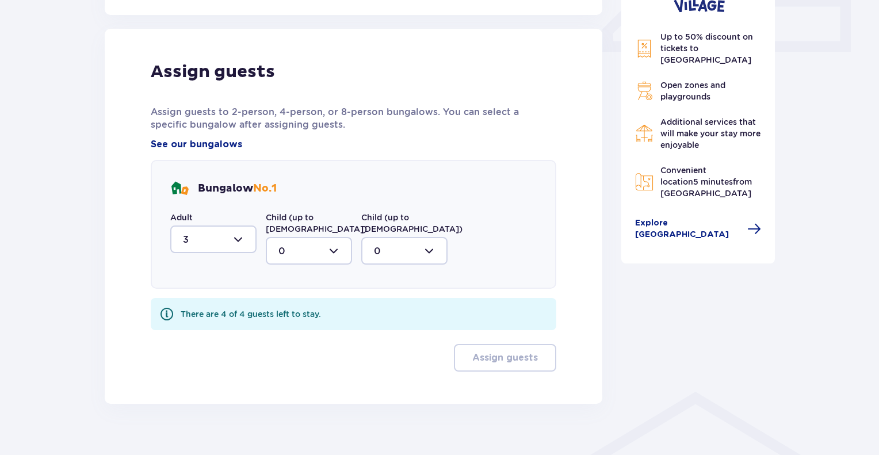
scroll to position [542, 0]
click at [317, 238] on div at bounding box center [309, 252] width 86 height 28
click at [314, 280] on div "0" at bounding box center [308, 286] width 61 height 13
click at [395, 245] on div at bounding box center [404, 252] width 86 height 28
click at [385, 304] on div "1" at bounding box center [404, 310] width 61 height 13
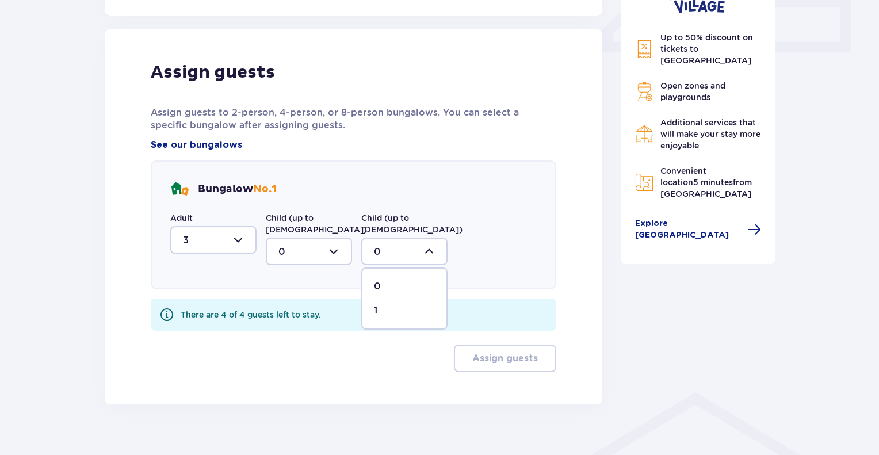
type input "1"
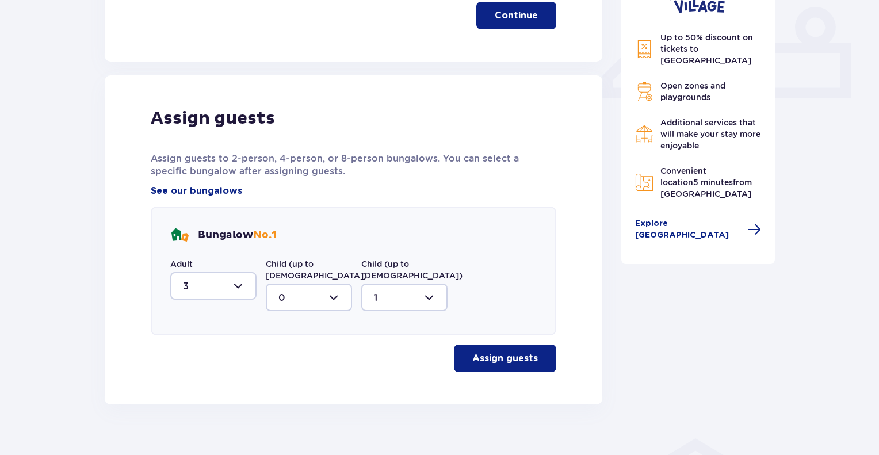
click at [478, 344] on button "Assign guests" at bounding box center [505, 358] width 102 height 28
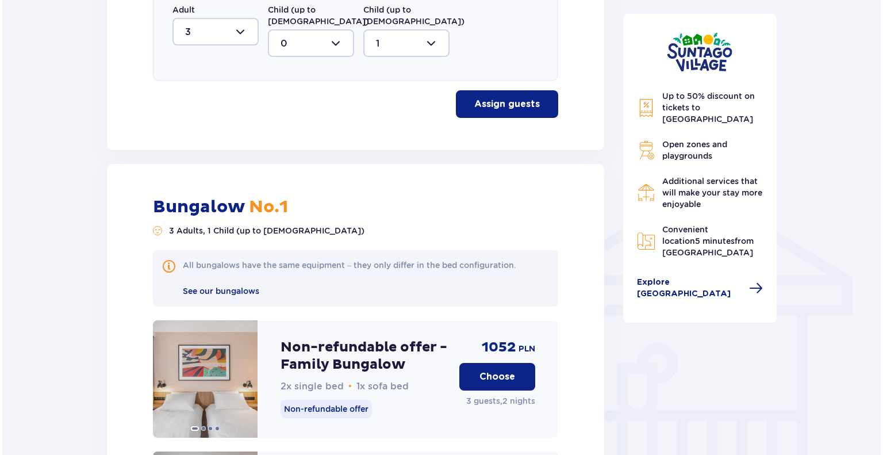
scroll to position [828, 0]
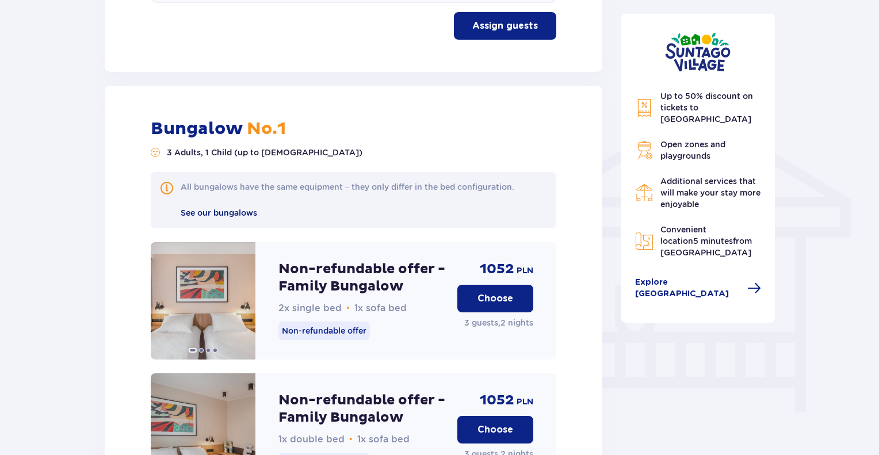
click at [224, 208] on font "See our bungalows" at bounding box center [219, 212] width 76 height 9
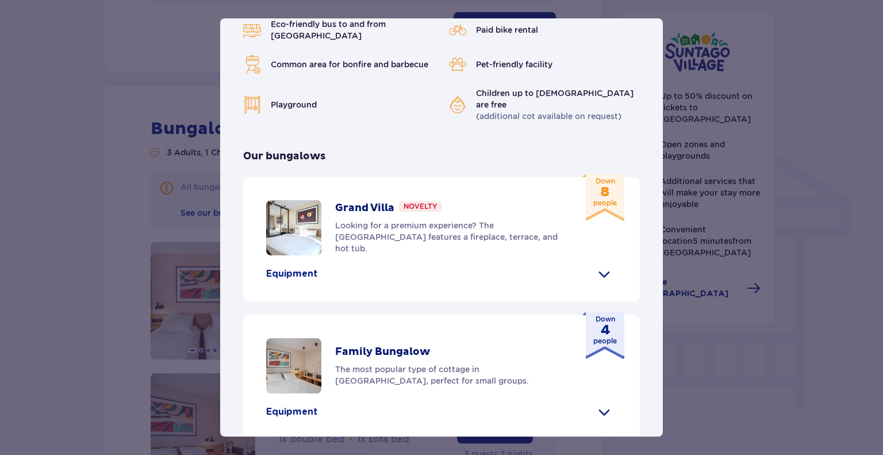
scroll to position [345, 0]
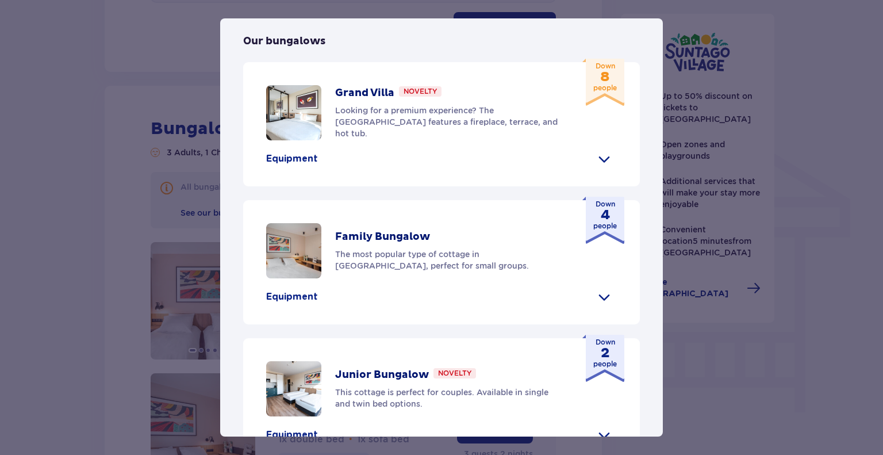
click at [294, 163] on font "Equipment" at bounding box center [292, 158] width 52 height 9
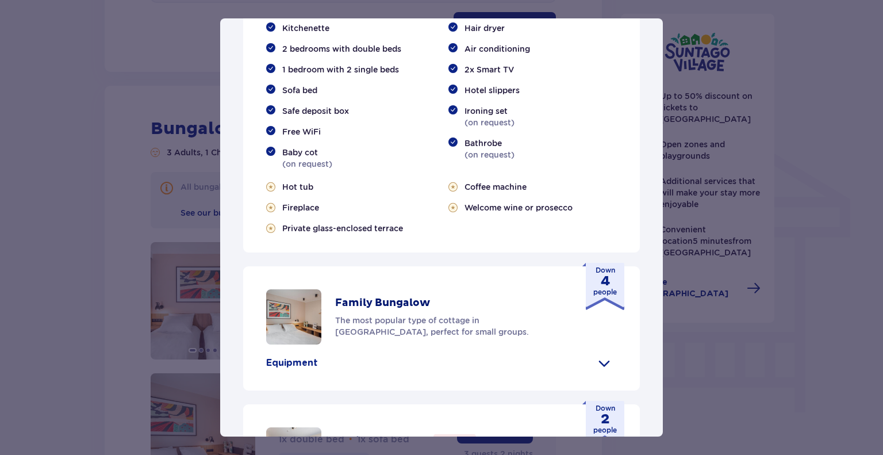
scroll to position [518, 0]
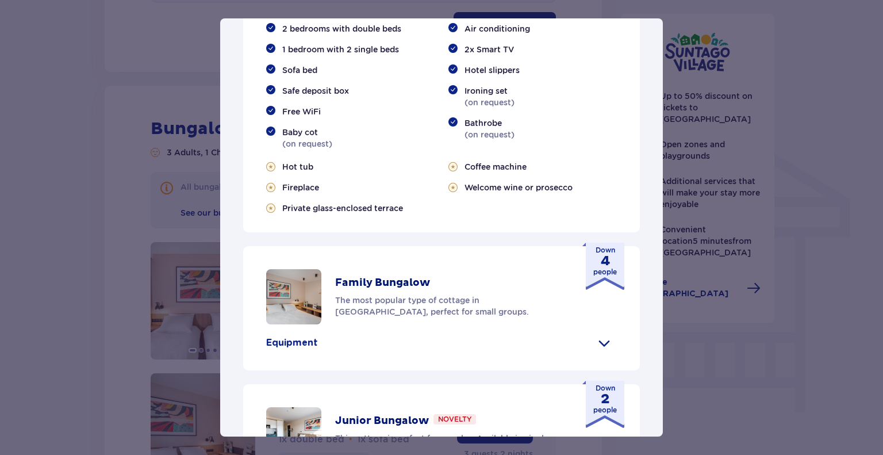
click at [432, 173] on div "Hot tub" at bounding box center [350, 167] width 169 height 12
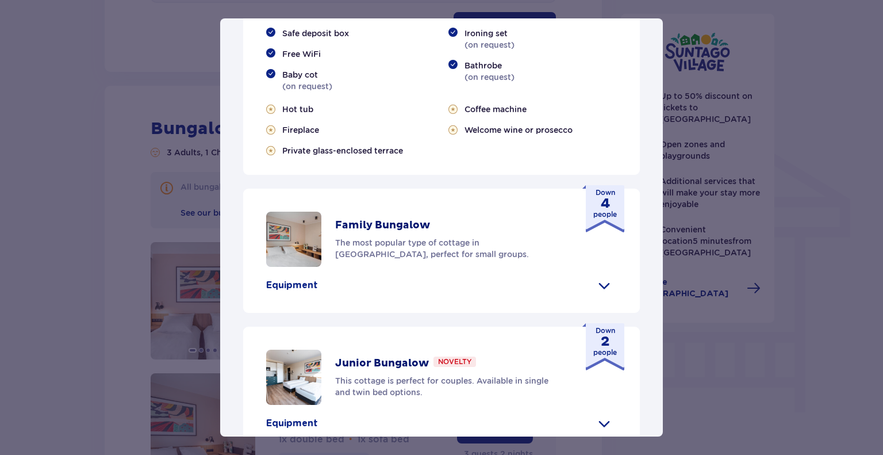
click at [363, 155] on font "Private glass-enclosed terrace" at bounding box center [342, 150] width 121 height 9
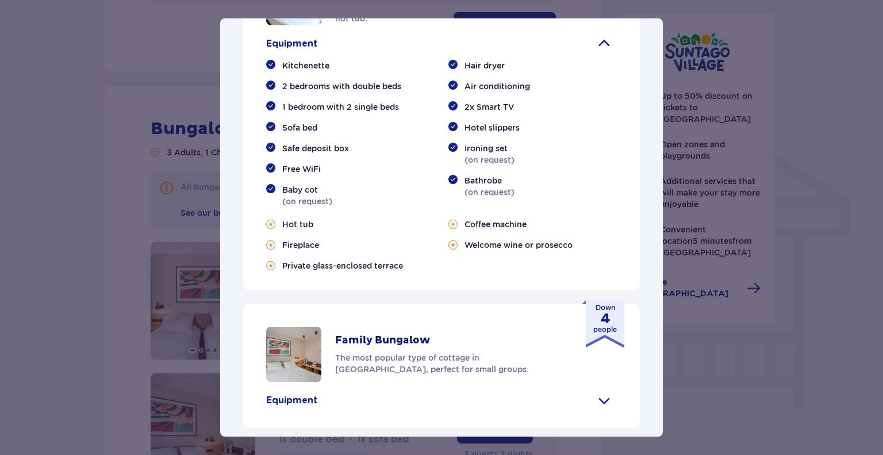
click at [416, 103] on div "Grand Villa Novelty Looking for a premium experience? The [GEOGRAPHIC_DATA] fea…" at bounding box center [441, 118] width 397 height 343
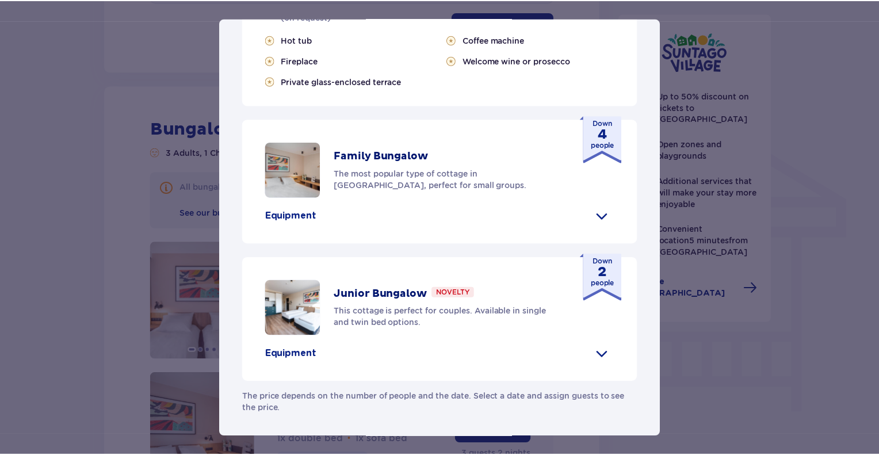
scroll to position [782, 0]
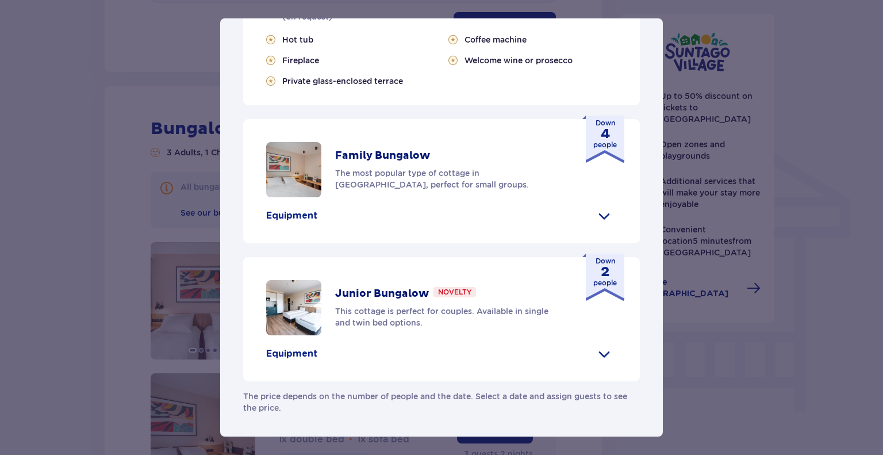
click at [147, 133] on div "[GEOGRAPHIC_DATA] [GEOGRAPHIC_DATA] is the perfect place for fans of fun and a …" at bounding box center [441, 227] width 883 height 455
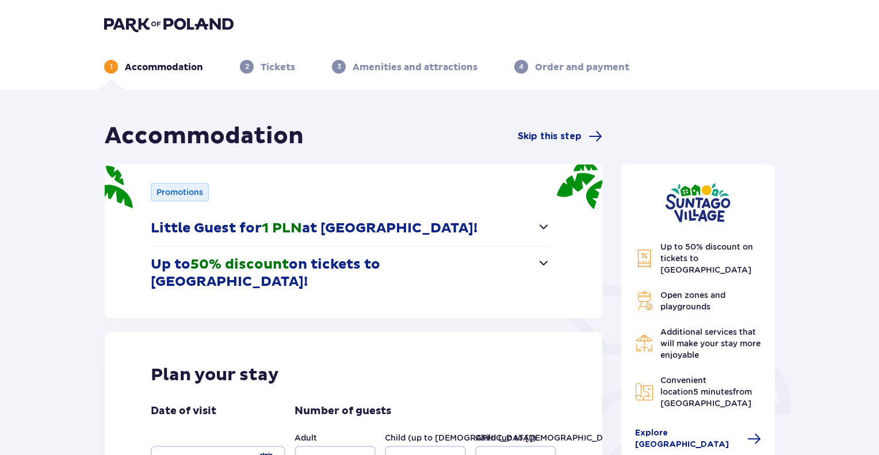
click at [488, 214] on button "Little Guest for 1 PLN at [GEOGRAPHIC_DATA]!" at bounding box center [351, 228] width 400 height 36
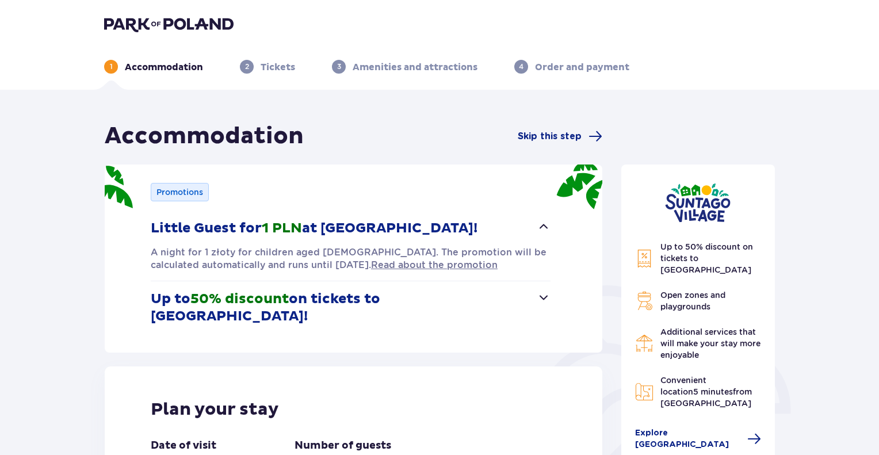
click at [380, 294] on font "on tickets to [GEOGRAPHIC_DATA]!" at bounding box center [265, 307] width 229 height 35
